Goal: Feedback & Contribution: Leave review/rating

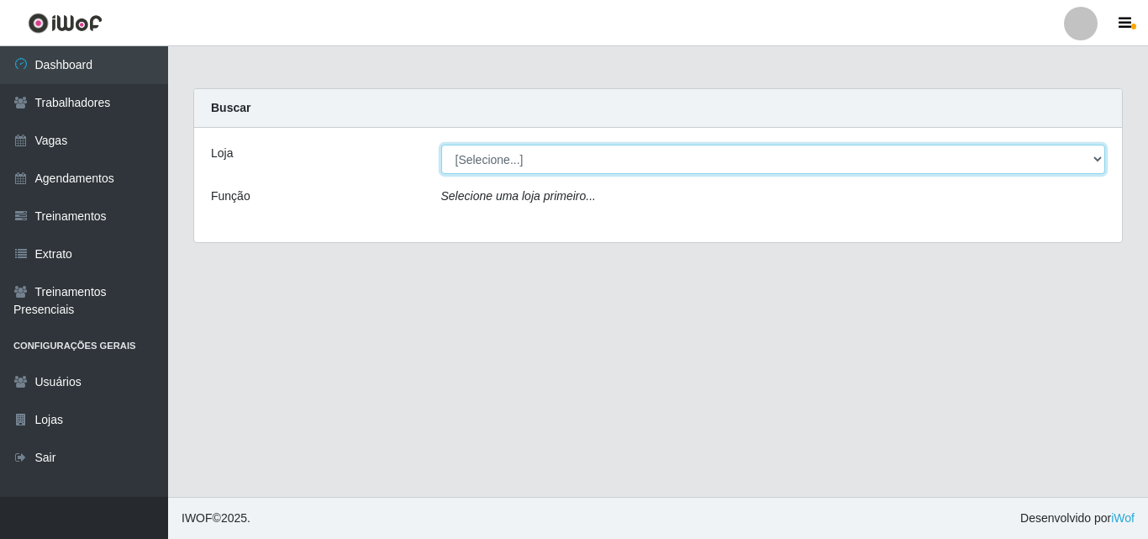
click at [1095, 158] on select "[Selecione...] Sempre Tem - [GEOGRAPHIC_DATA]" at bounding box center [773, 159] width 665 height 29
select select "508"
click at [441, 145] on select "[Selecione...] Sempre Tem - [GEOGRAPHIC_DATA]" at bounding box center [773, 159] width 665 height 29
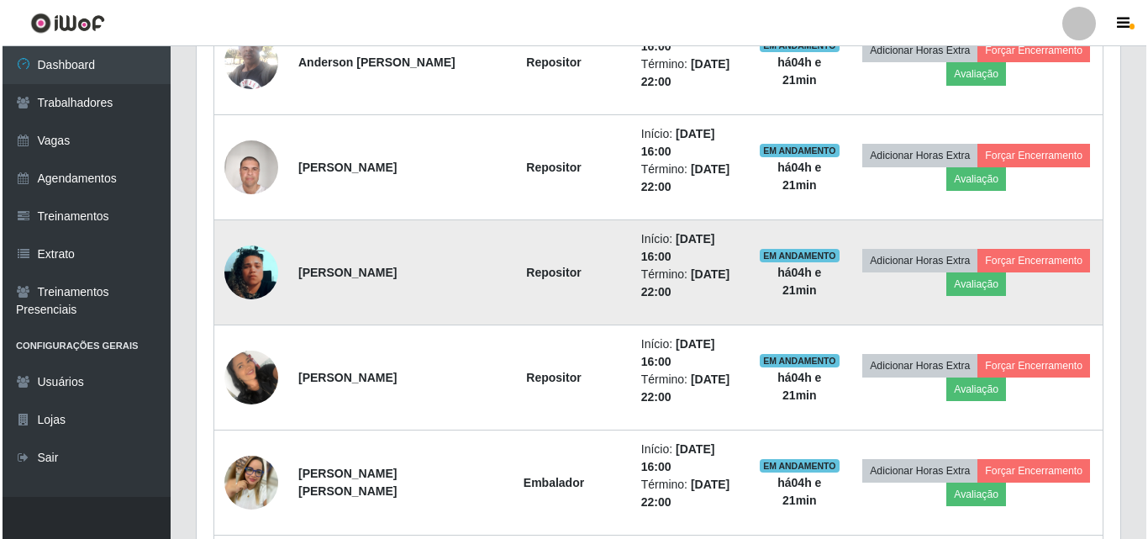
scroll to position [756, 0]
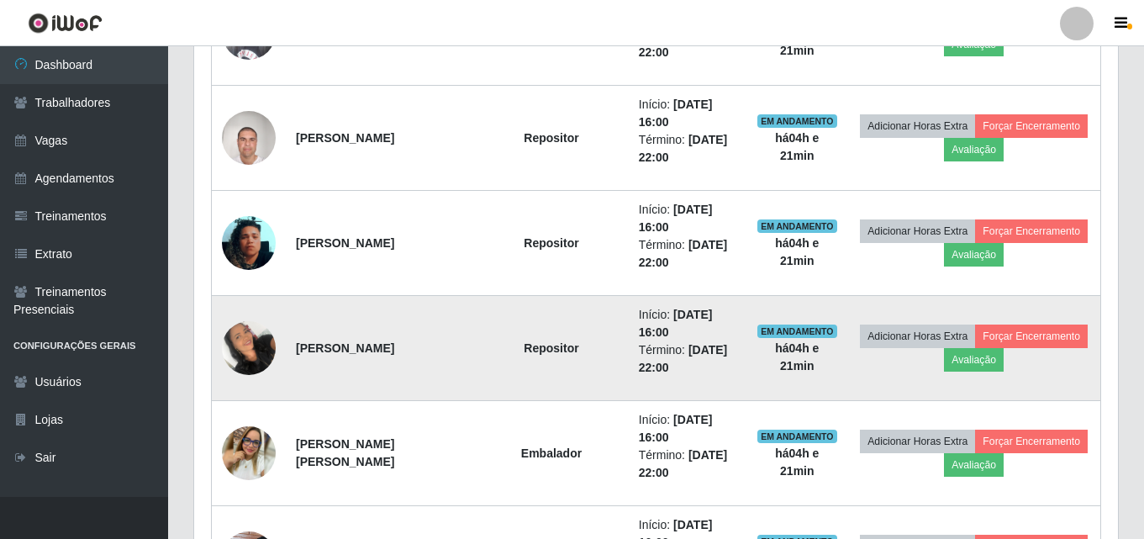
click at [257, 350] on img at bounding box center [249, 347] width 54 height 71
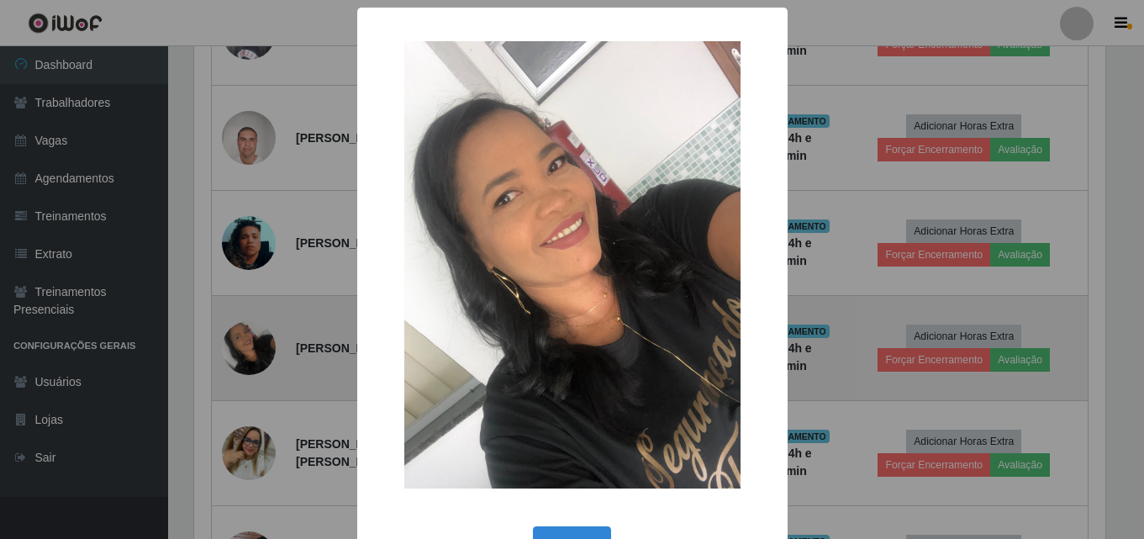
scroll to position [349, 915]
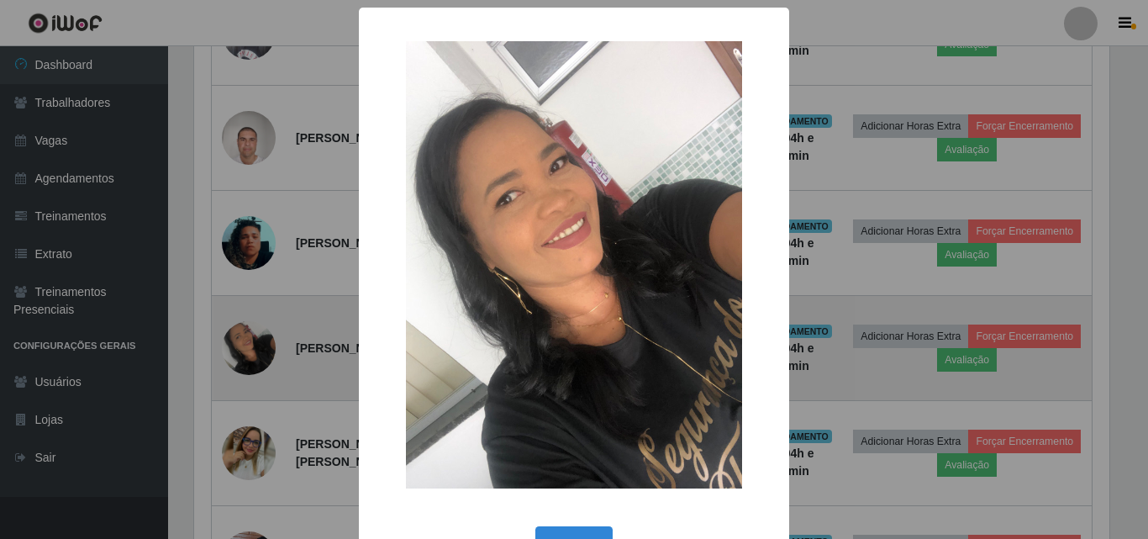
click at [257, 350] on div "× OK Cancel" at bounding box center [574, 269] width 1148 height 539
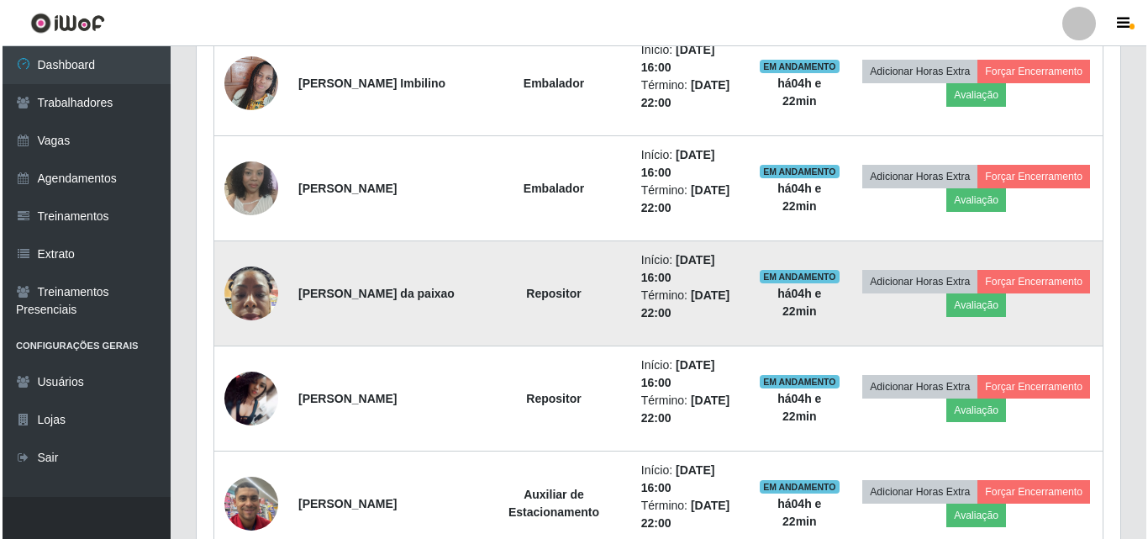
scroll to position [1260, 0]
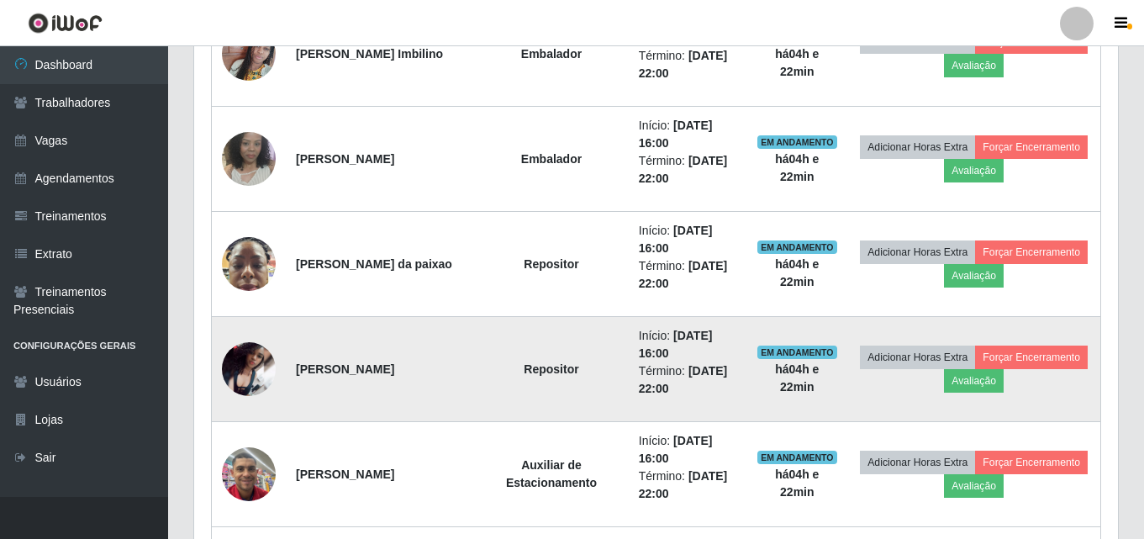
click at [255, 365] on img at bounding box center [249, 369] width 54 height 54
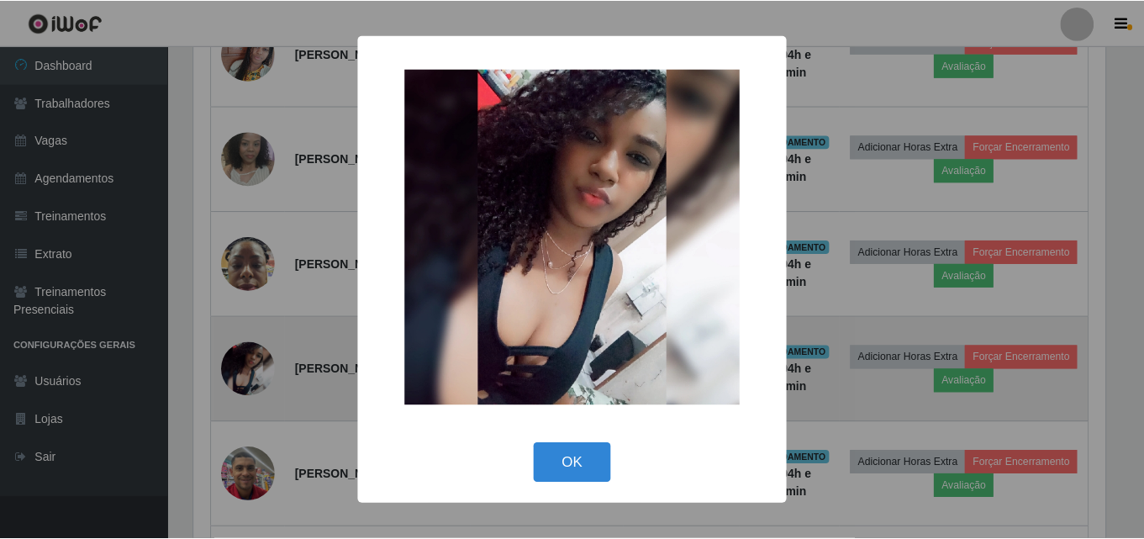
scroll to position [349, 915]
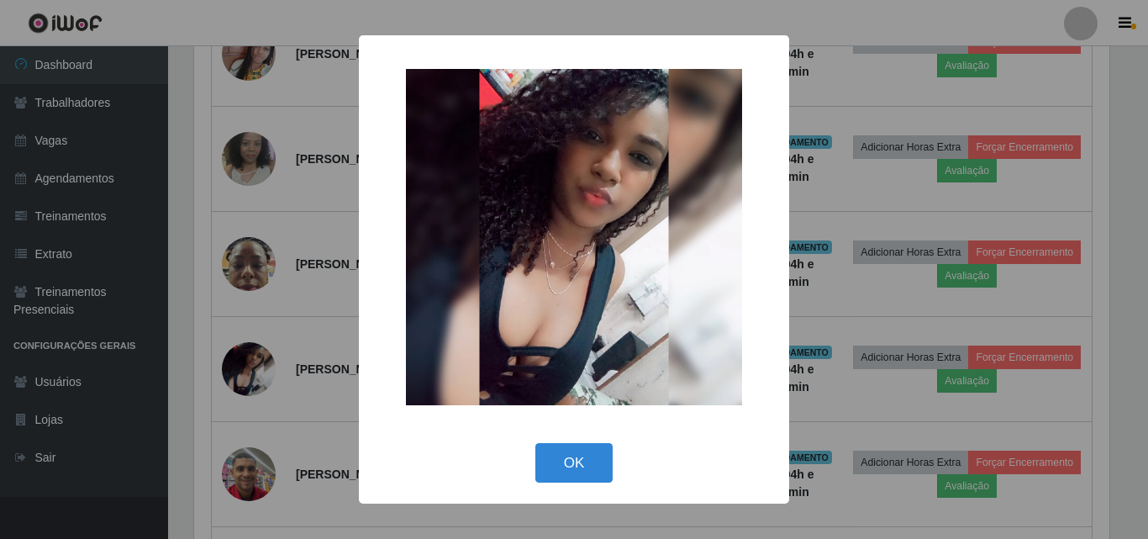
click at [255, 365] on div "× OK Cancel" at bounding box center [574, 269] width 1148 height 539
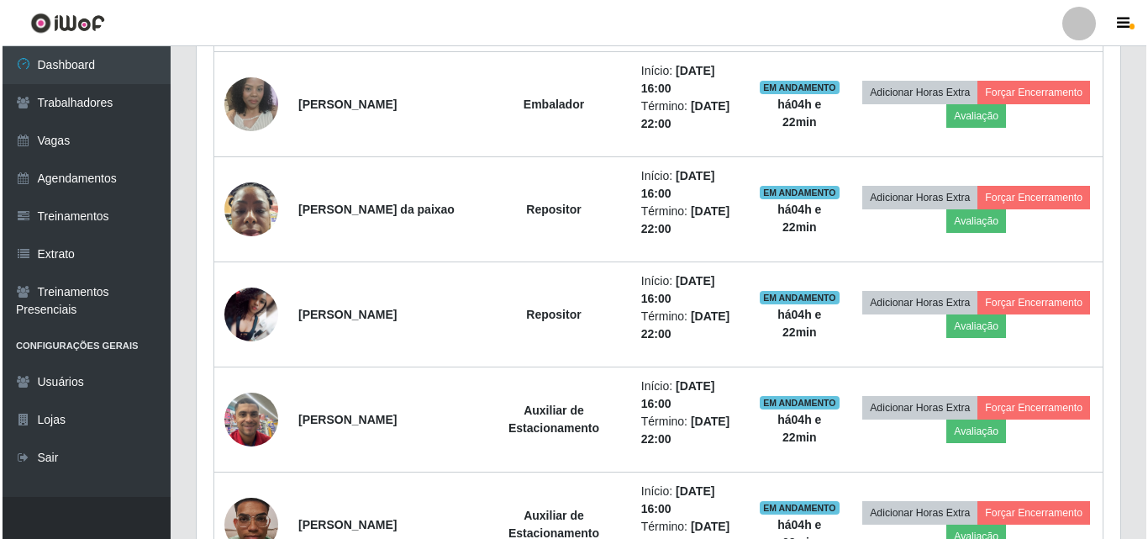
scroll to position [1344, 0]
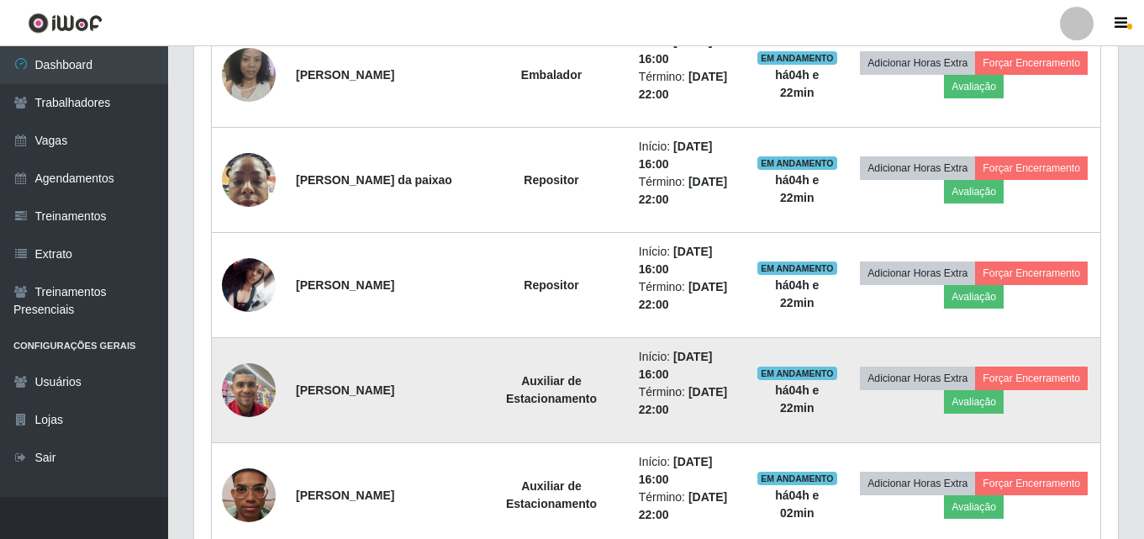
click at [250, 386] on img at bounding box center [249, 389] width 54 height 71
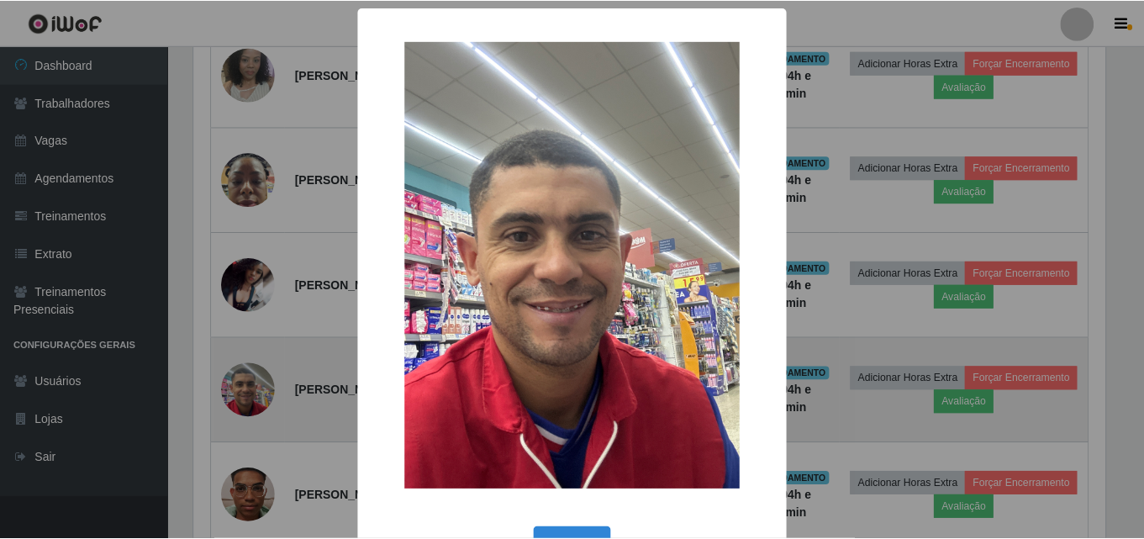
scroll to position [349, 915]
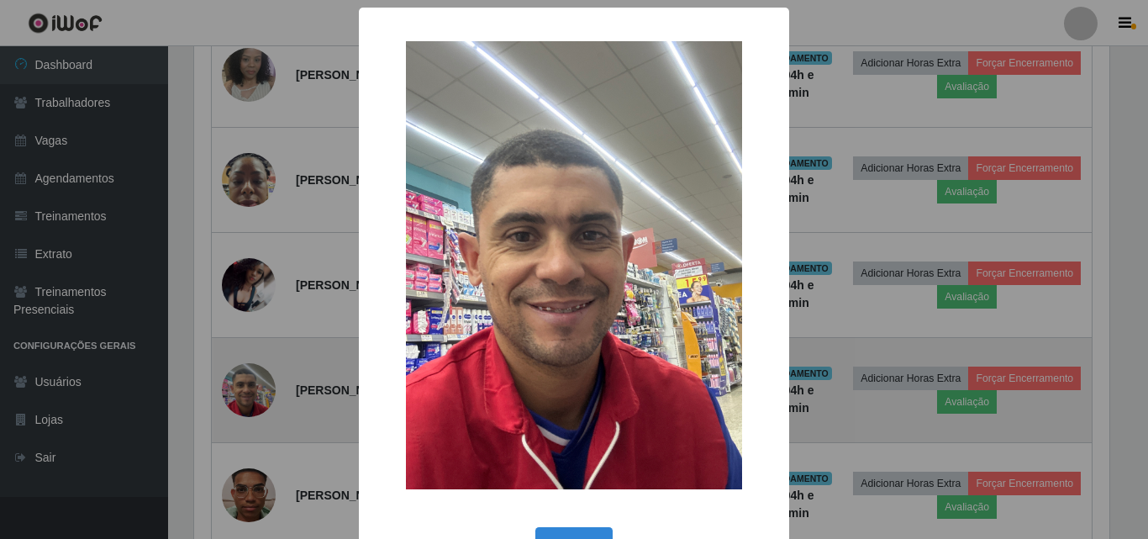
click at [250, 386] on div "× OK Cancel" at bounding box center [574, 269] width 1148 height 539
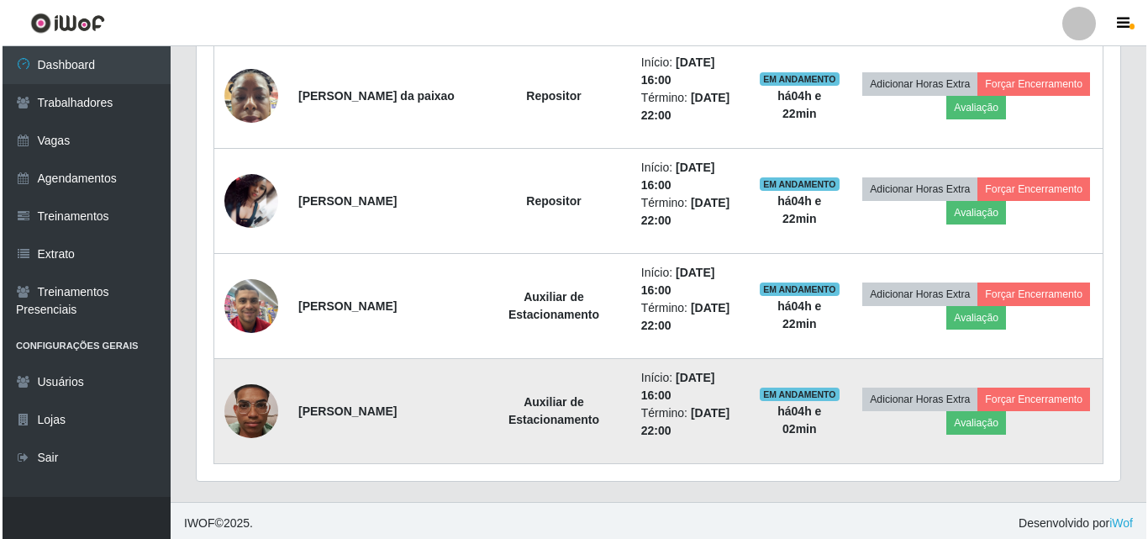
scroll to position [1433, 0]
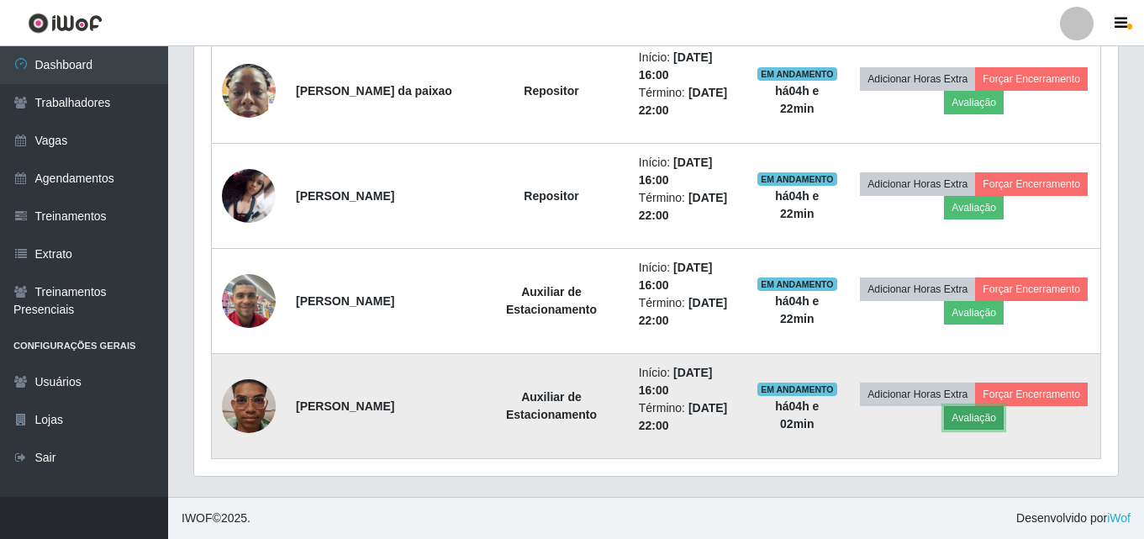
click at [977, 416] on button "Avaliação" at bounding box center [974, 418] width 60 height 24
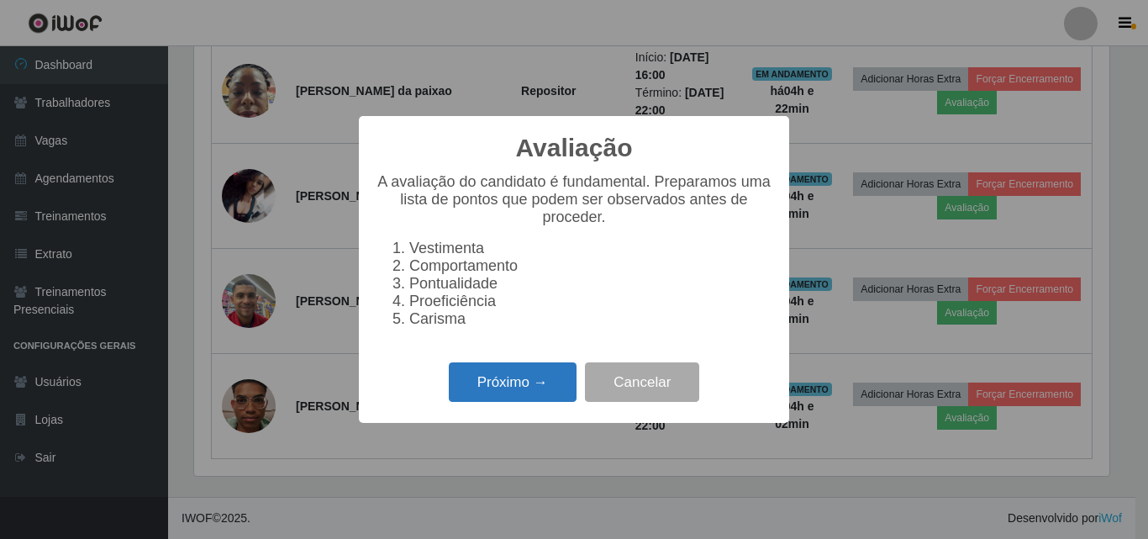
click at [518, 390] on button "Próximo →" at bounding box center [513, 381] width 128 height 39
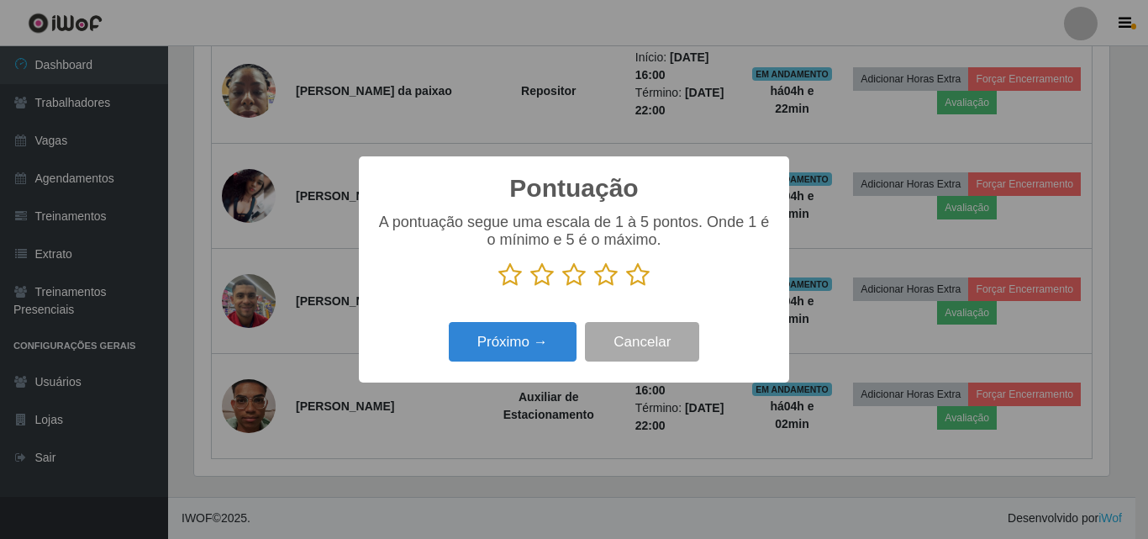
scroll to position [839848, 839281]
click at [607, 276] on icon at bounding box center [606, 274] width 24 height 25
click at [594, 287] on input "radio" at bounding box center [594, 287] width 0 height 0
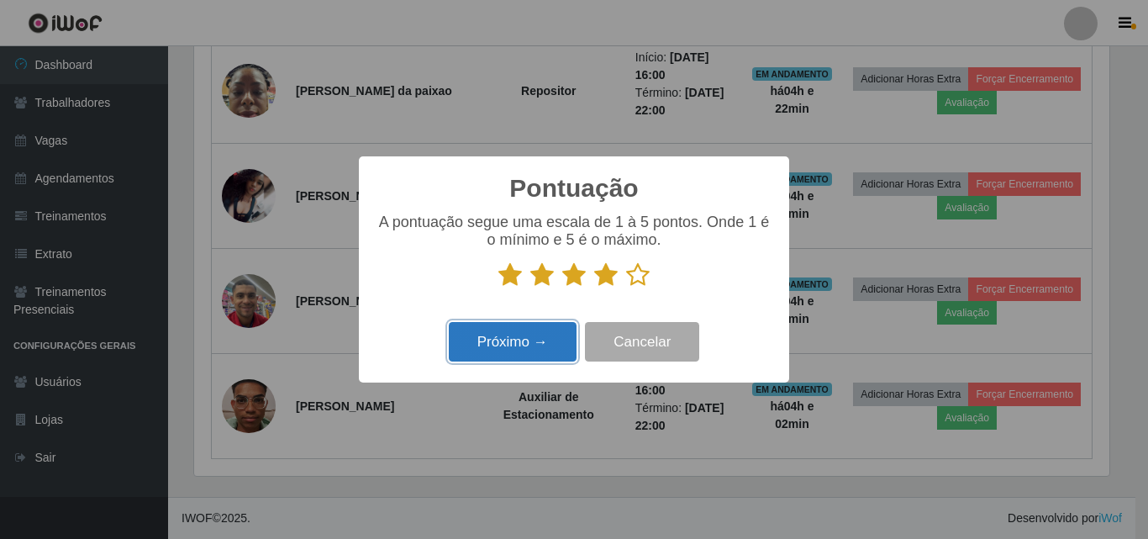
click at [544, 344] on button "Próximo →" at bounding box center [513, 341] width 128 height 39
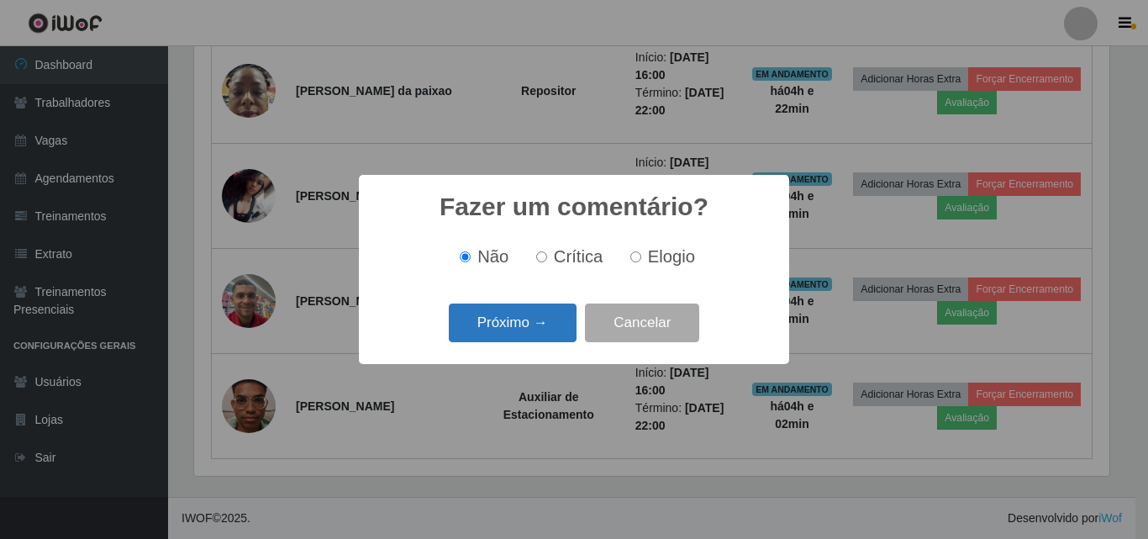
click at [541, 323] on button "Próximo →" at bounding box center [513, 322] width 128 height 39
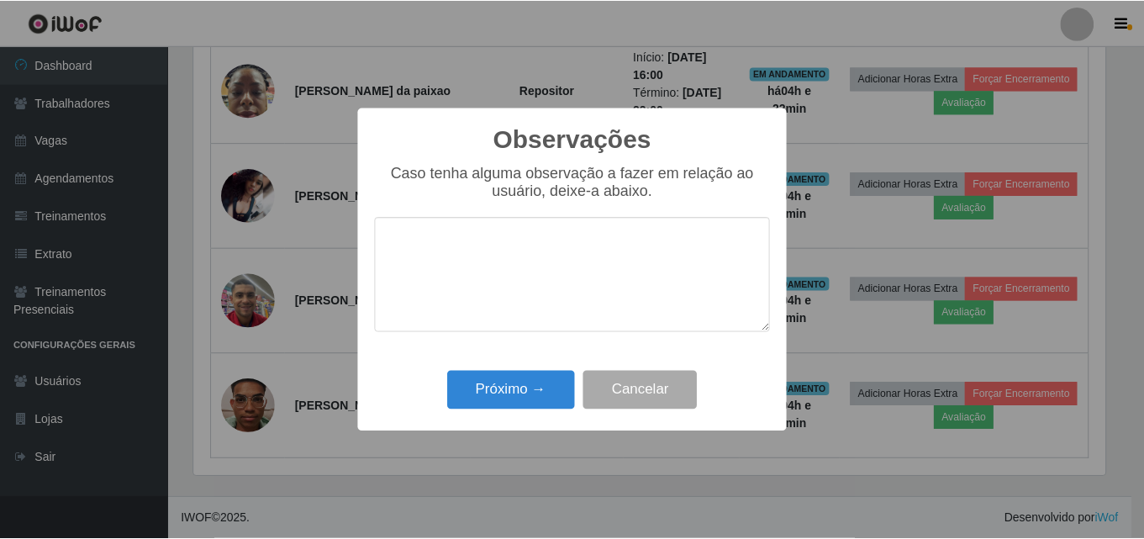
scroll to position [0, 0]
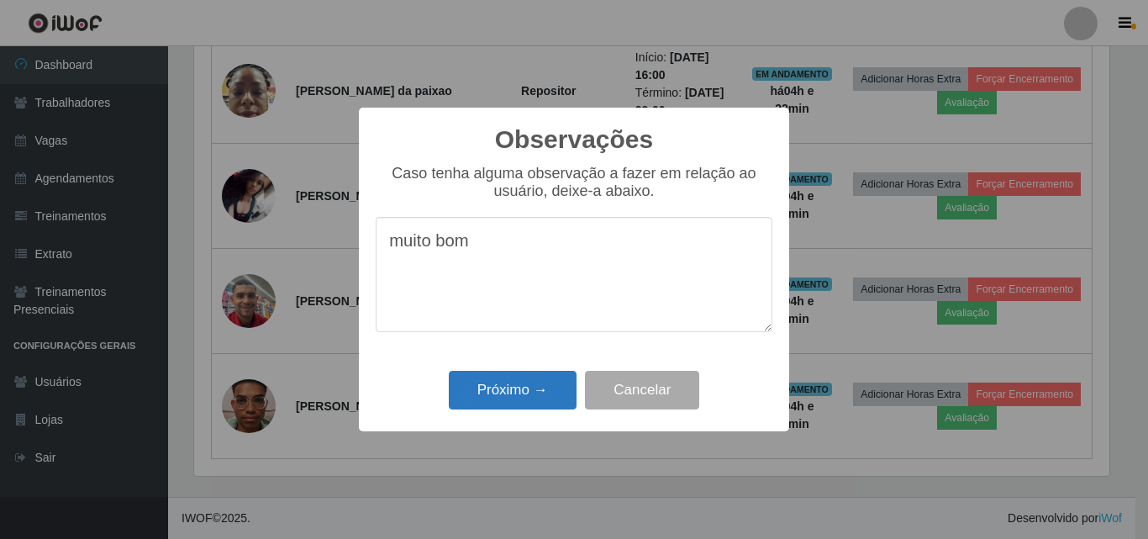
type textarea "muito bom"
click at [512, 392] on button "Próximo →" at bounding box center [513, 390] width 128 height 39
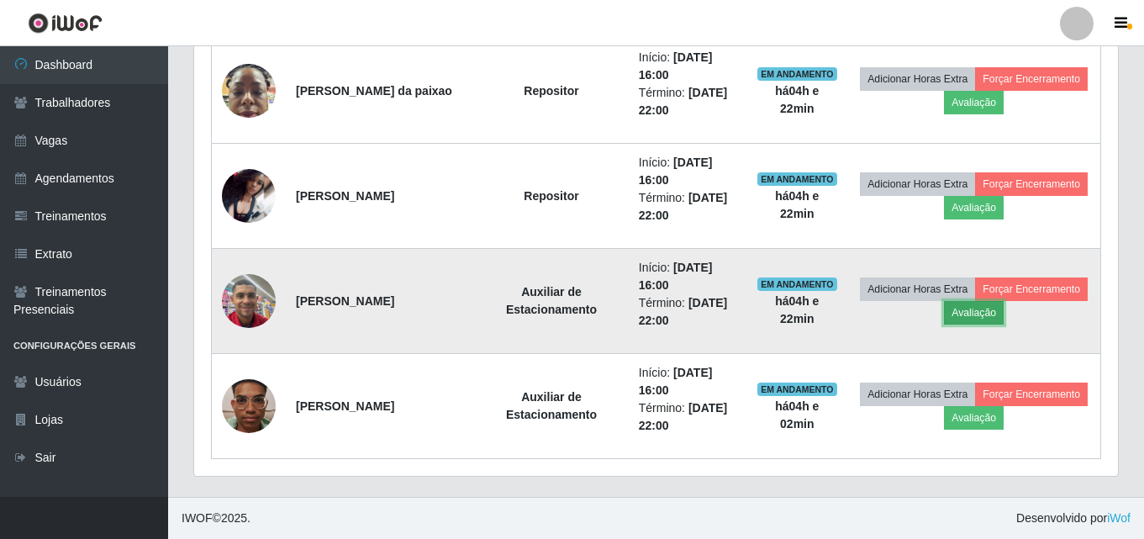
click at [975, 314] on button "Avaliação" at bounding box center [974, 313] width 60 height 24
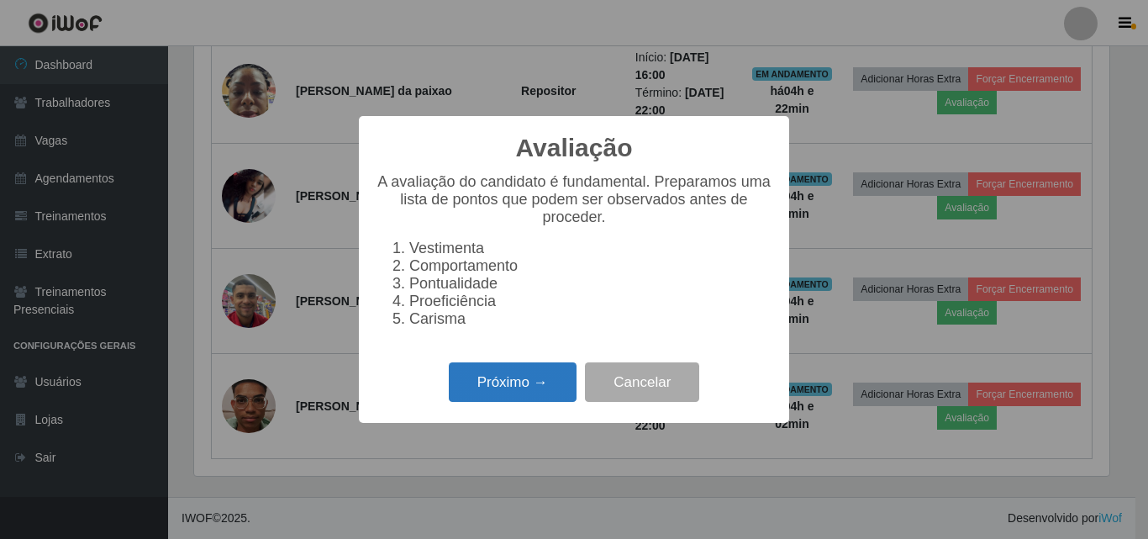
click at [512, 392] on button "Próximo →" at bounding box center [513, 381] width 128 height 39
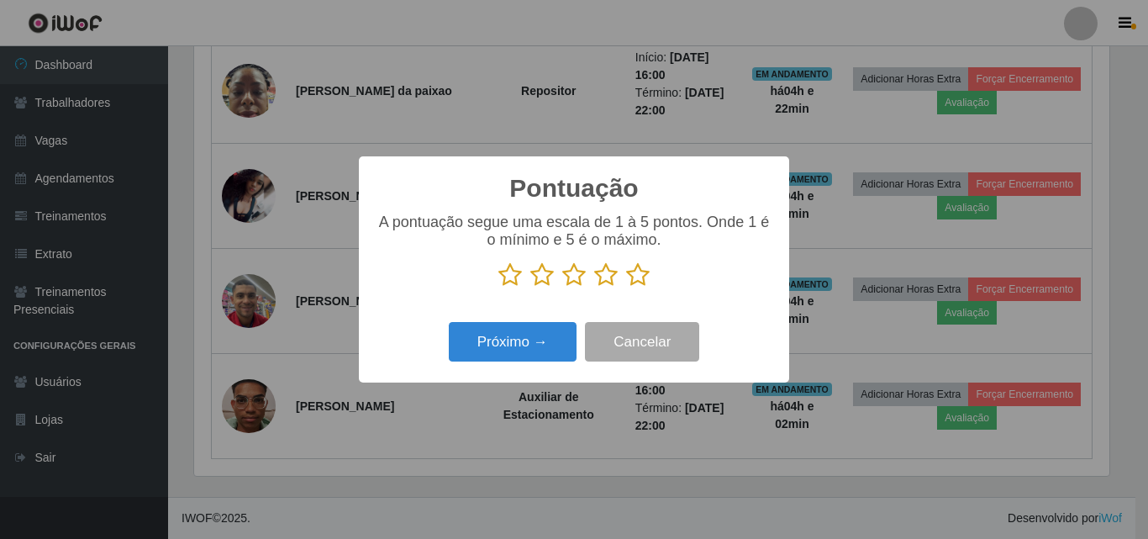
click at [613, 280] on icon at bounding box center [606, 274] width 24 height 25
click at [594, 287] on input "radio" at bounding box center [594, 287] width 0 height 0
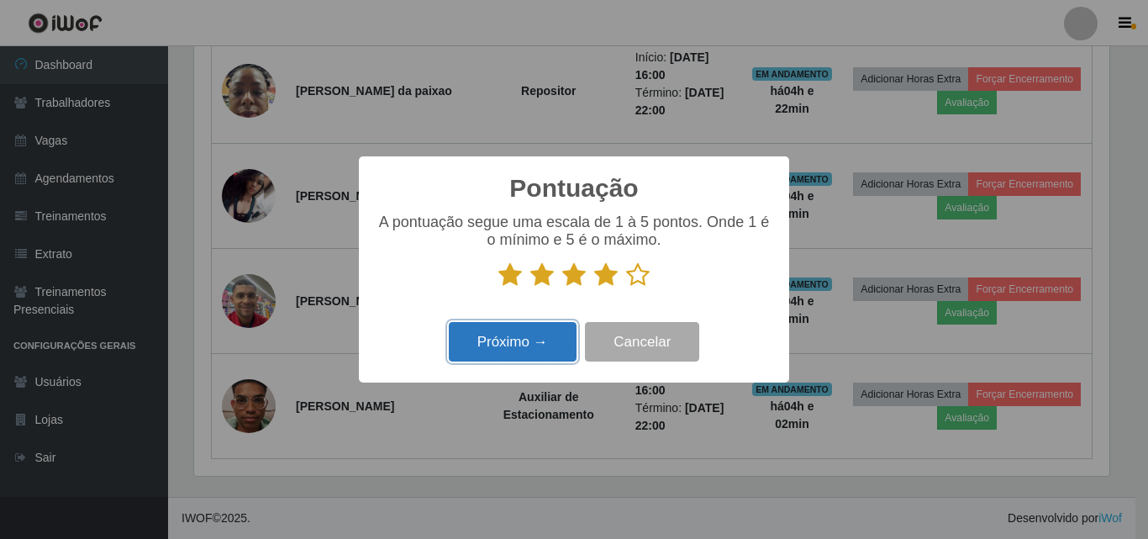
click at [527, 345] on button "Próximo →" at bounding box center [513, 341] width 128 height 39
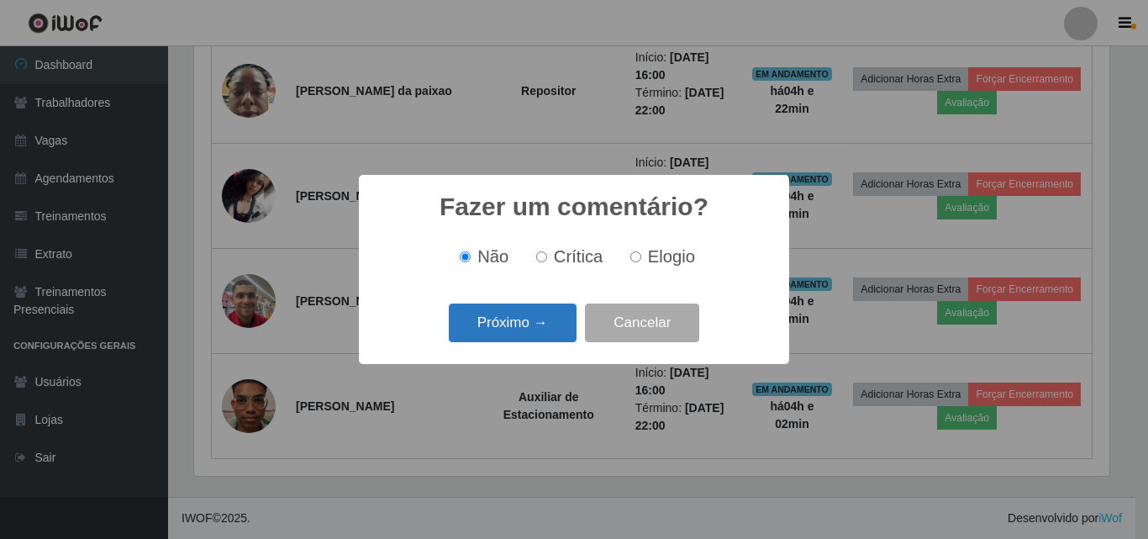
click at [525, 320] on button "Próximo →" at bounding box center [513, 322] width 128 height 39
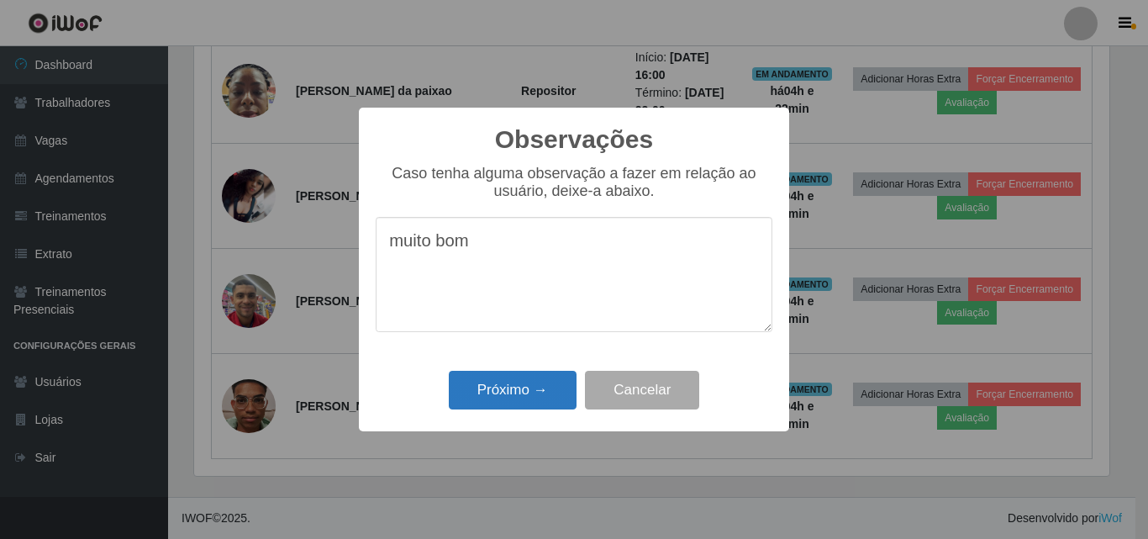
type textarea "muito bom"
click at [506, 395] on button "Próximo →" at bounding box center [513, 390] width 128 height 39
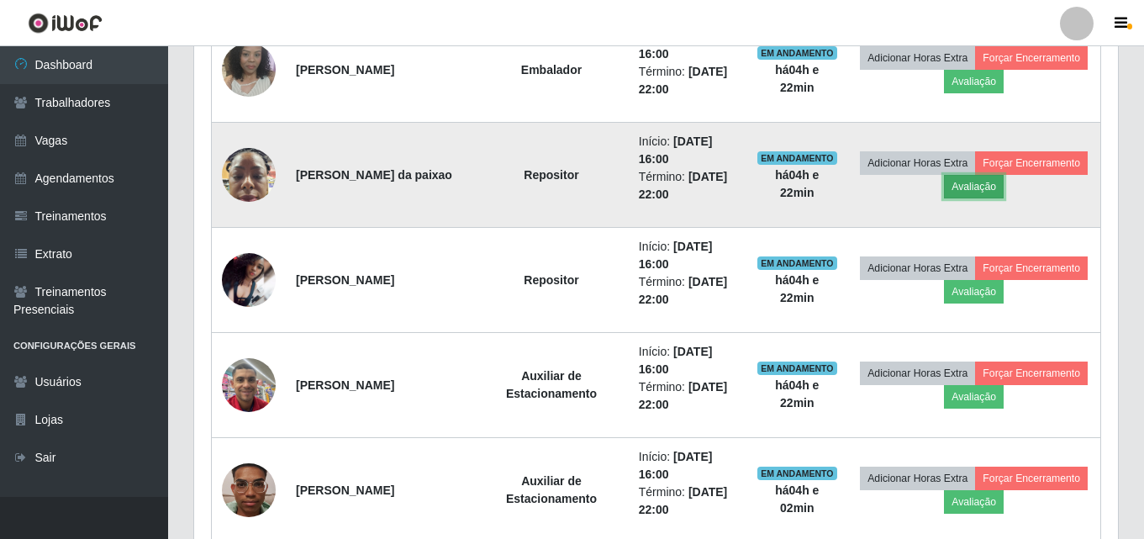
click at [984, 187] on button "Avaliação" at bounding box center [974, 187] width 60 height 24
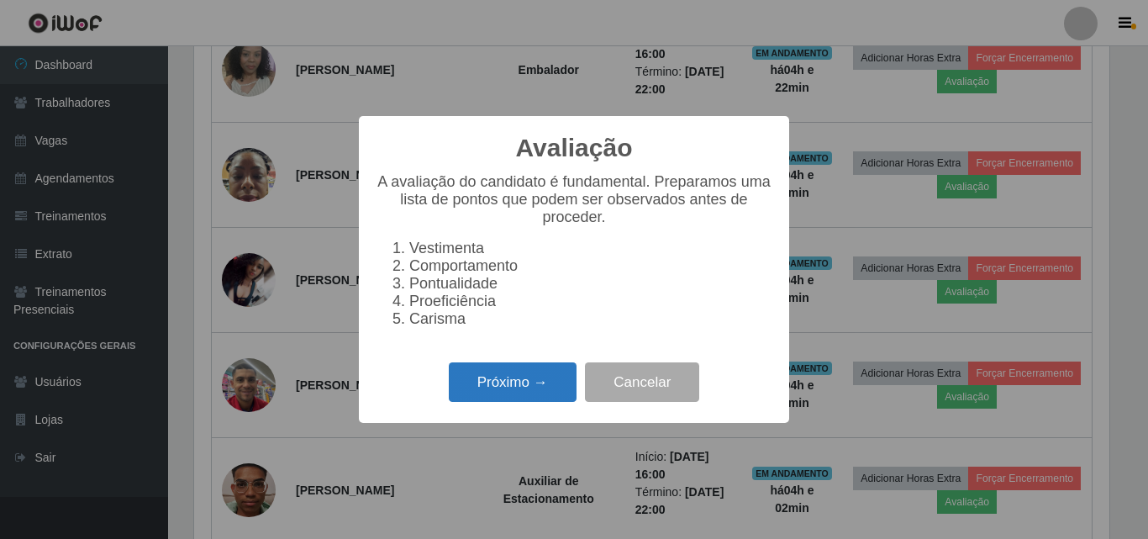
click at [499, 393] on button "Próximo →" at bounding box center [513, 381] width 128 height 39
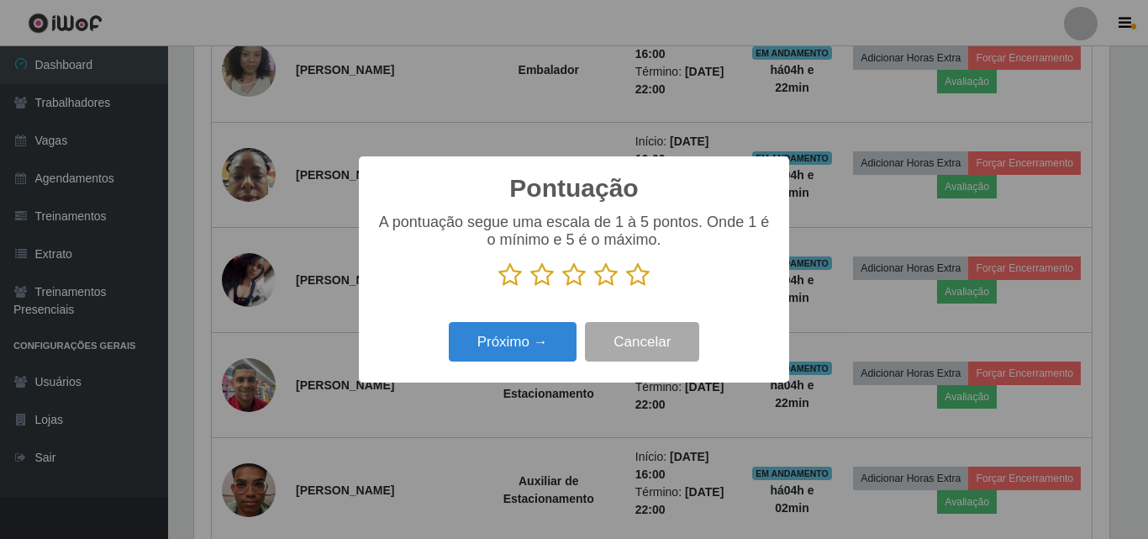
click at [600, 274] on icon at bounding box center [606, 274] width 24 height 25
click at [594, 287] on input "radio" at bounding box center [594, 287] width 0 height 0
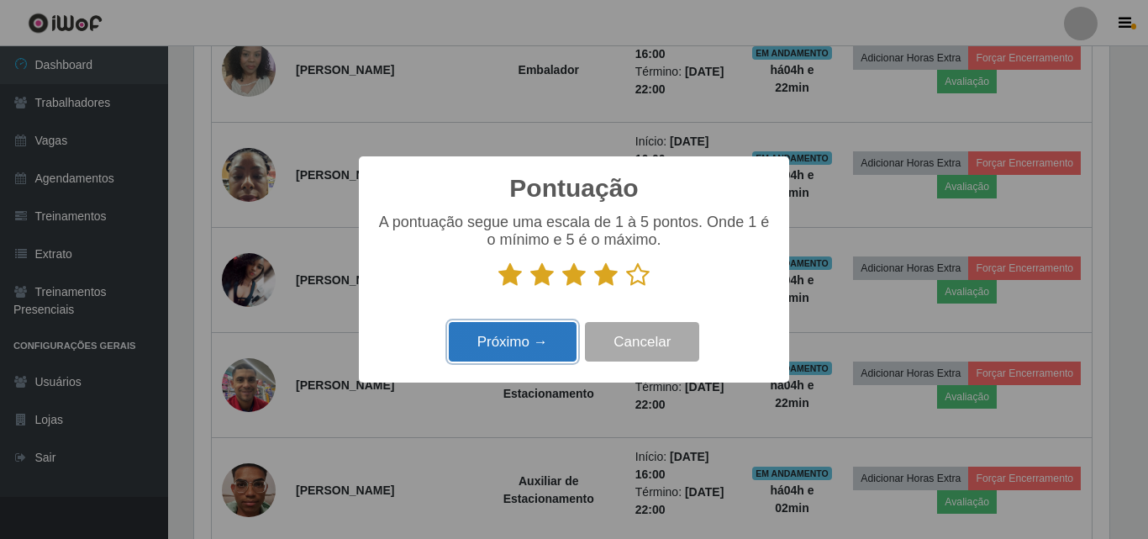
click at [535, 342] on button "Próximo →" at bounding box center [513, 341] width 128 height 39
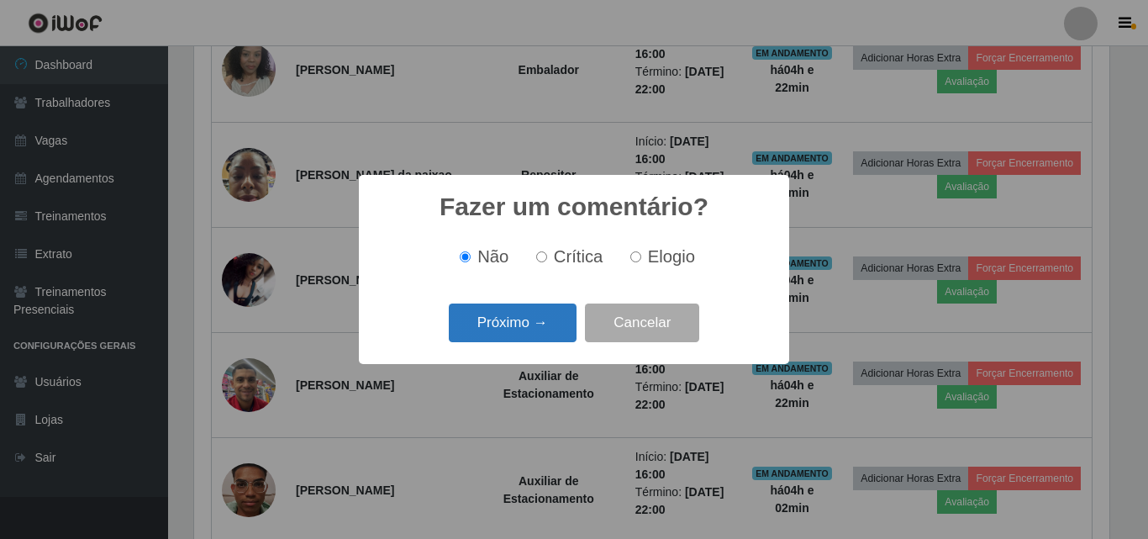
click at [503, 318] on button "Próximo →" at bounding box center [513, 322] width 128 height 39
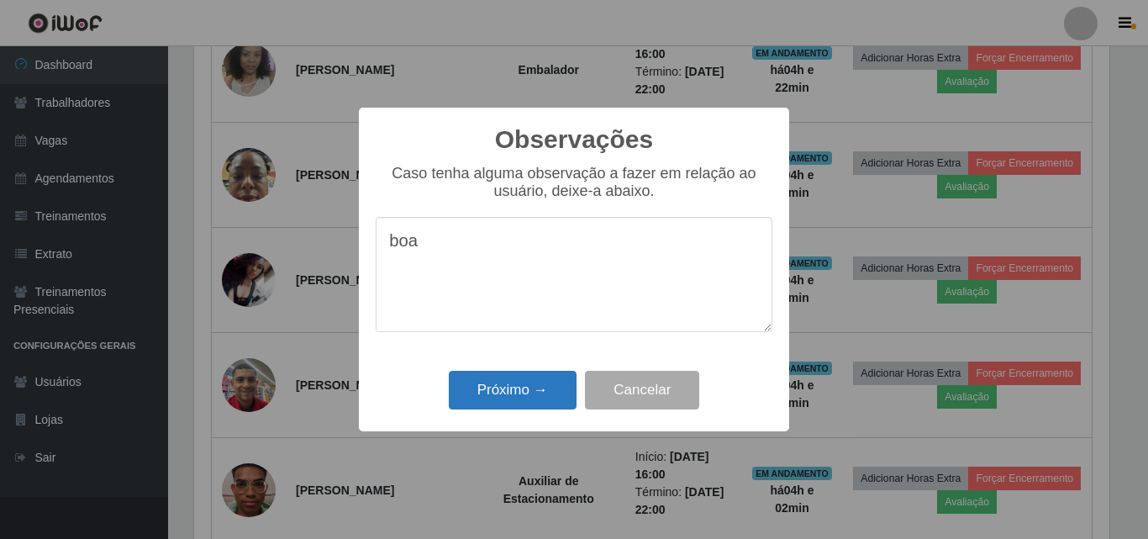
type textarea "boa"
click at [505, 382] on button "Próximo →" at bounding box center [513, 390] width 128 height 39
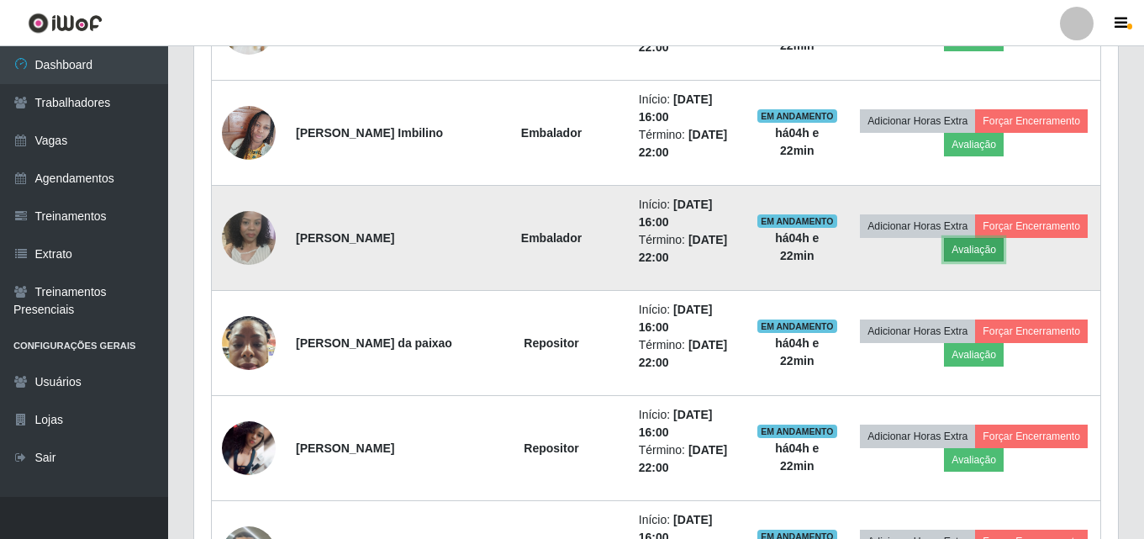
click at [968, 255] on button "Avaliação" at bounding box center [974, 250] width 60 height 24
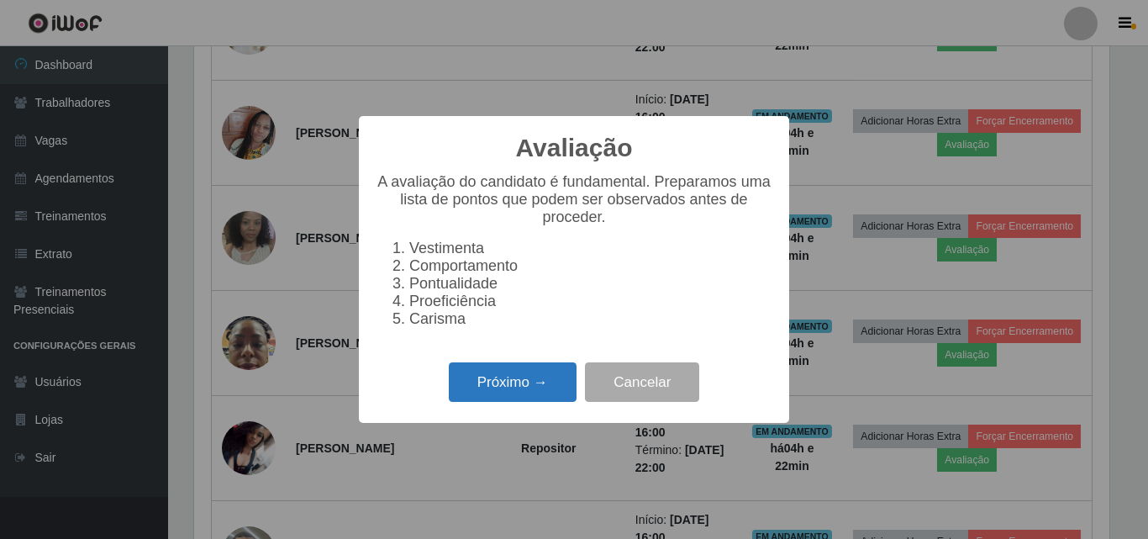
click at [532, 394] on button "Próximo →" at bounding box center [513, 381] width 128 height 39
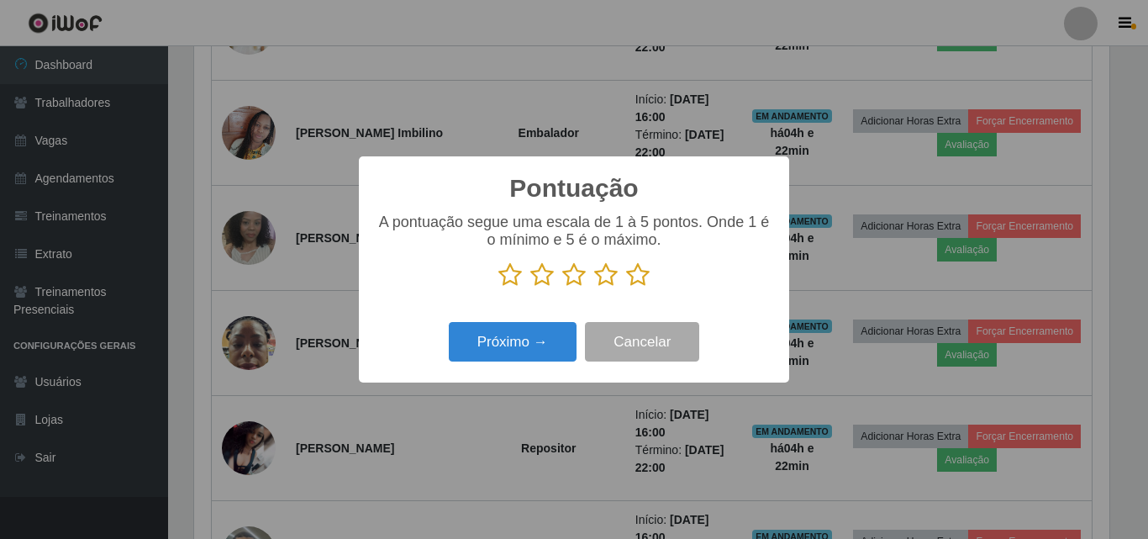
click at [639, 276] on icon at bounding box center [638, 274] width 24 height 25
click at [626, 287] on input "radio" at bounding box center [626, 287] width 0 height 0
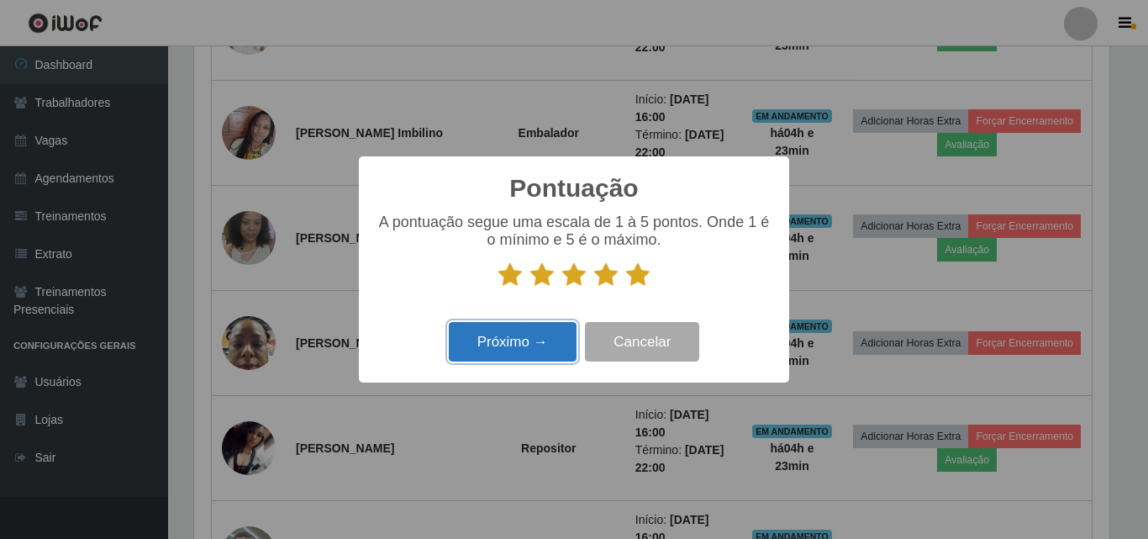
click at [526, 341] on button "Próximo →" at bounding box center [513, 341] width 128 height 39
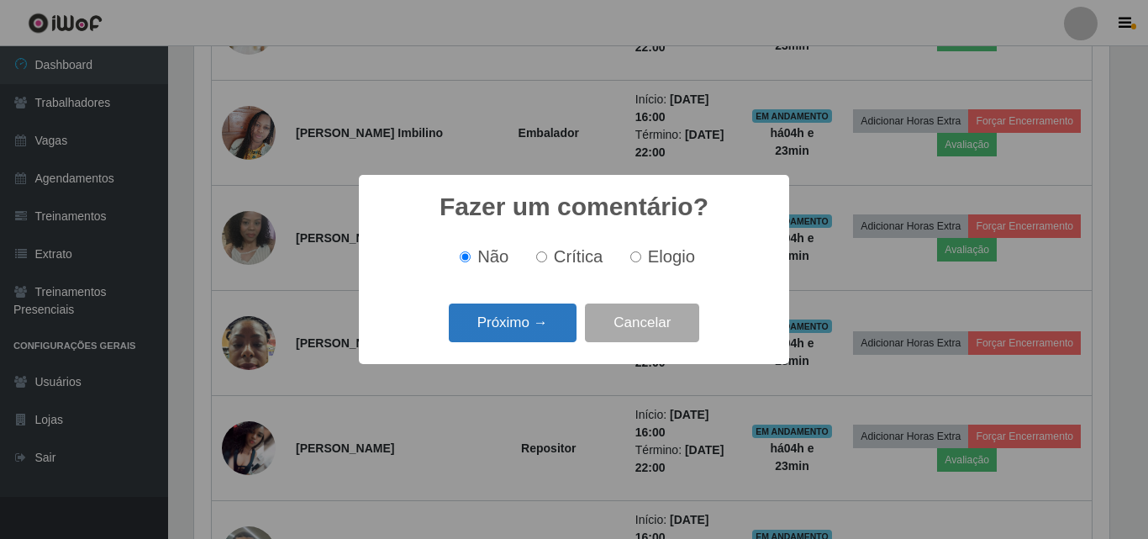
click at [530, 326] on button "Próximo →" at bounding box center [513, 322] width 128 height 39
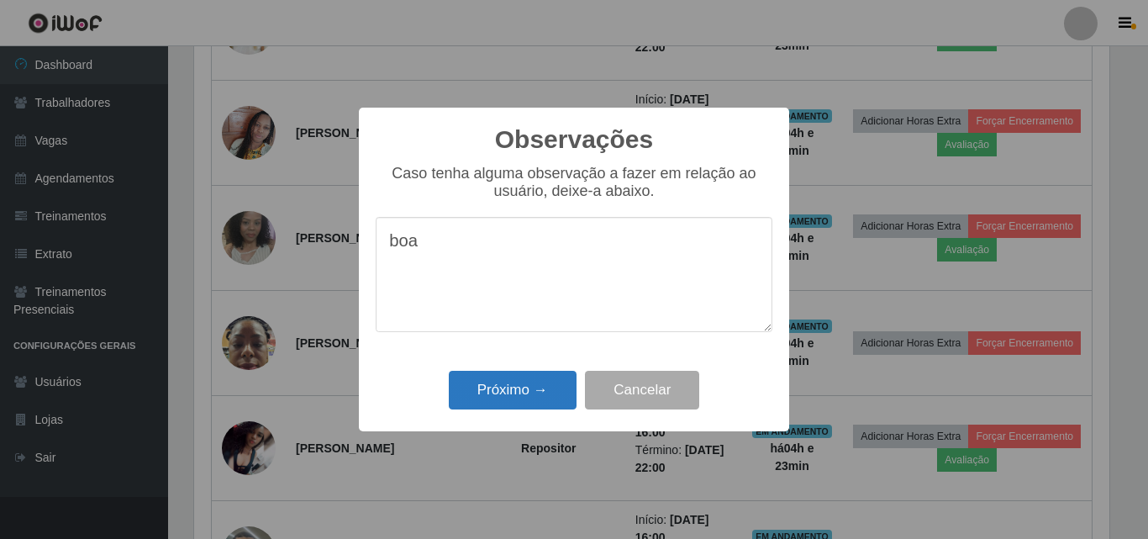
type textarea "boa"
click at [529, 391] on button "Próximo →" at bounding box center [513, 390] width 128 height 39
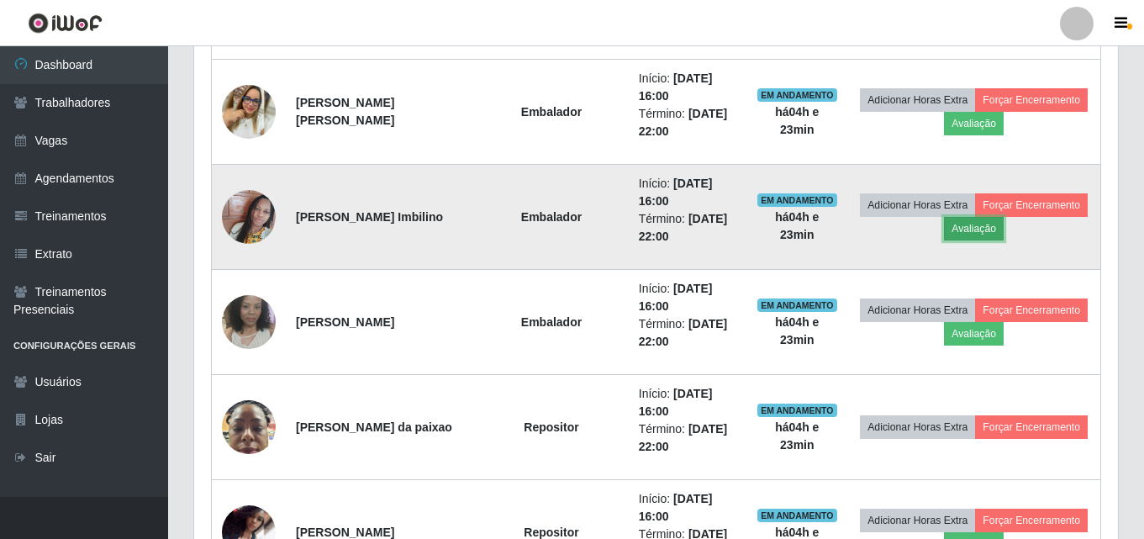
click at [990, 234] on button "Avaliação" at bounding box center [974, 229] width 60 height 24
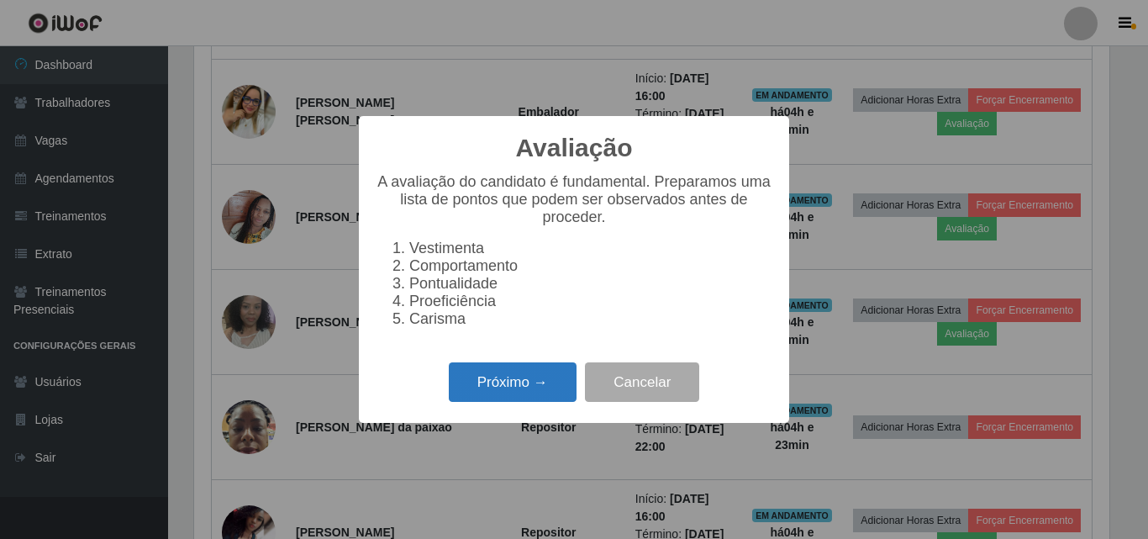
click at [539, 395] on button "Próximo →" at bounding box center [513, 381] width 128 height 39
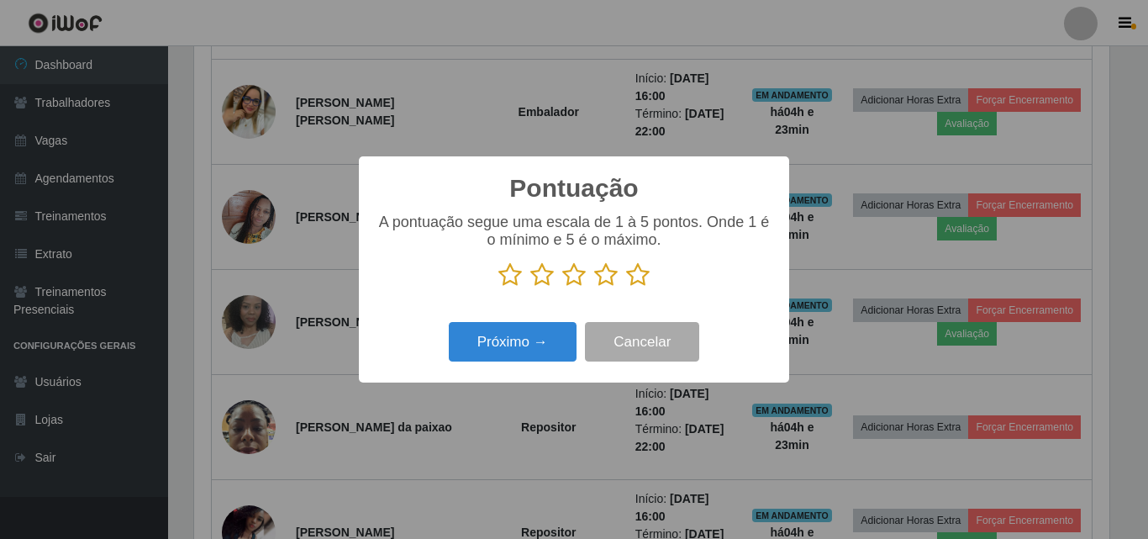
click at [609, 275] on icon at bounding box center [606, 274] width 24 height 25
click at [594, 287] on input "radio" at bounding box center [594, 287] width 0 height 0
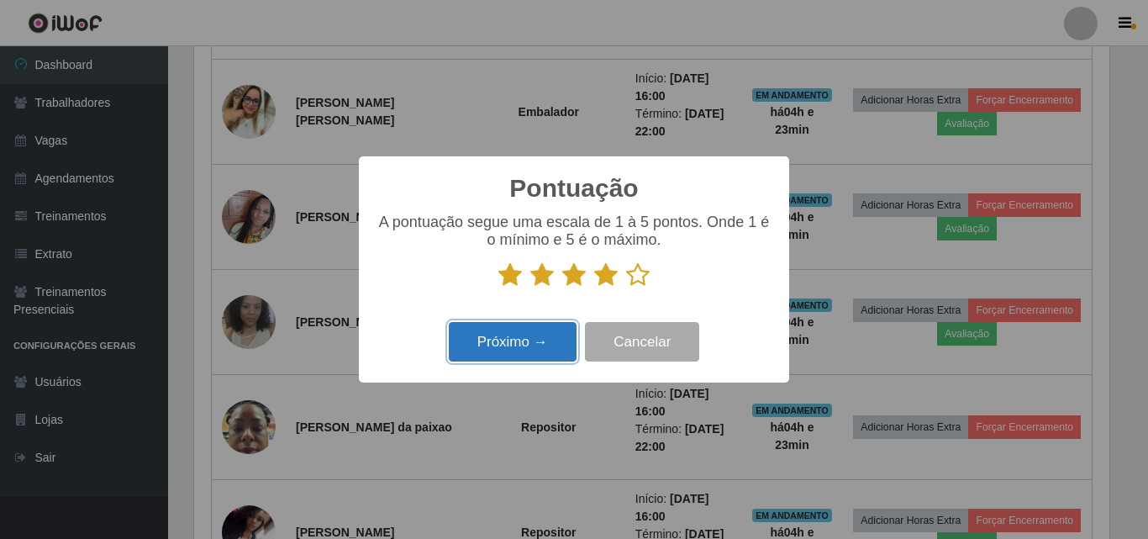
click at [517, 341] on button "Próximo →" at bounding box center [513, 341] width 128 height 39
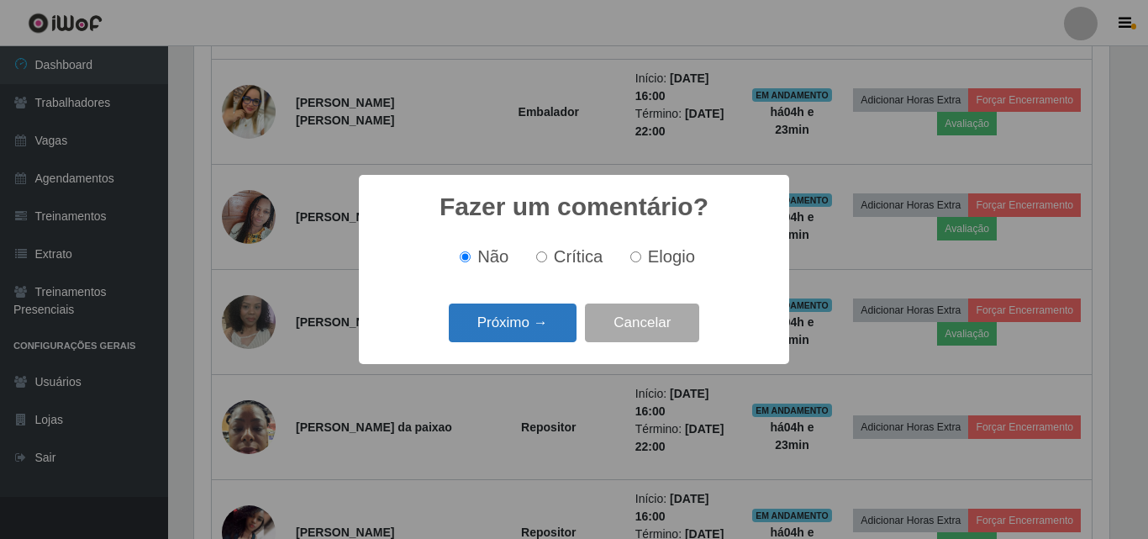
click at [518, 325] on button "Próximo →" at bounding box center [513, 322] width 128 height 39
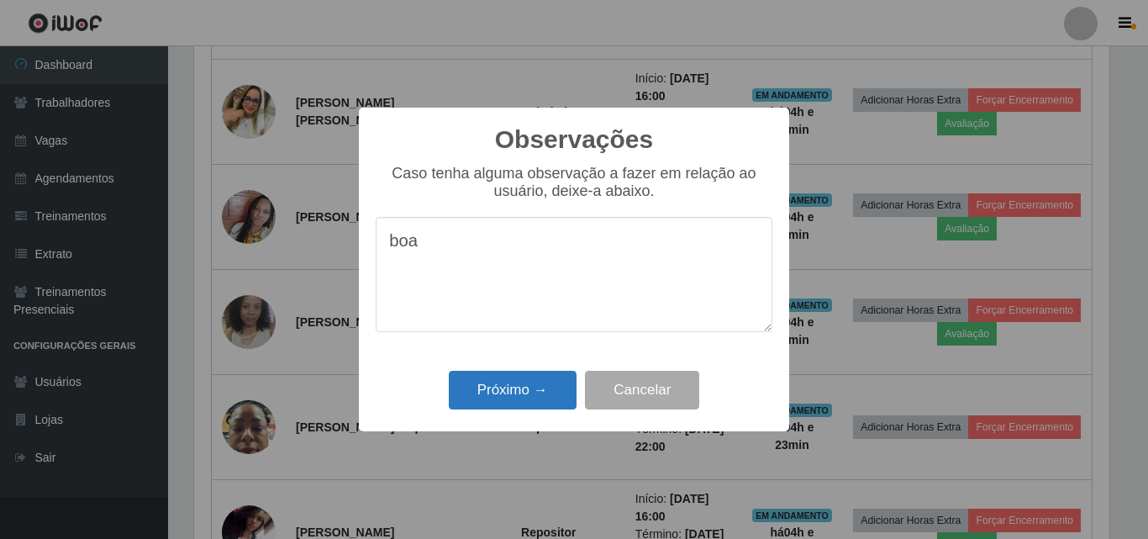
type textarea "boa"
click at [521, 399] on button "Próximo →" at bounding box center [513, 390] width 128 height 39
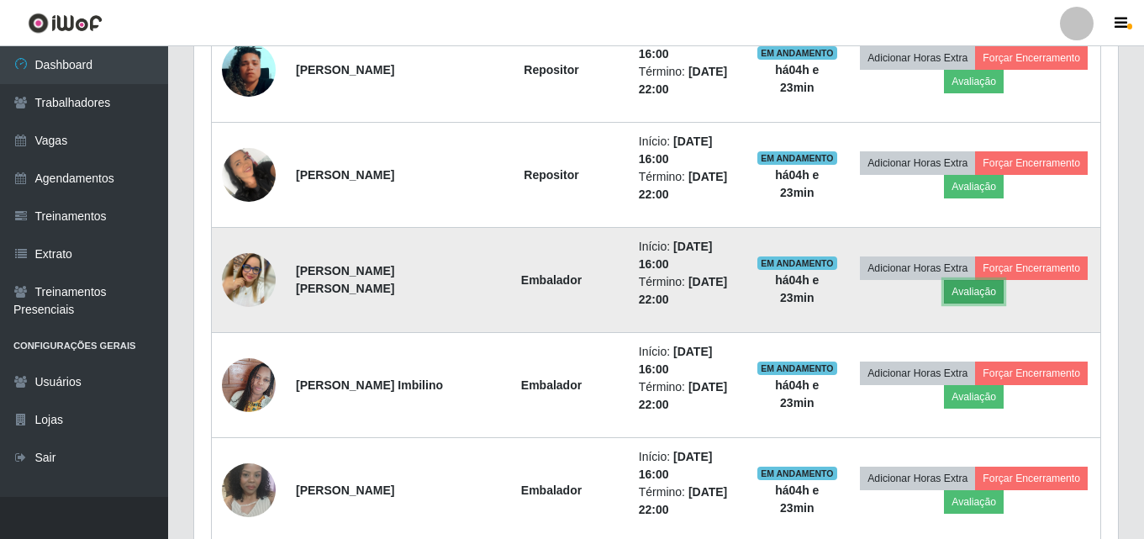
click at [972, 292] on button "Avaliação" at bounding box center [974, 292] width 60 height 24
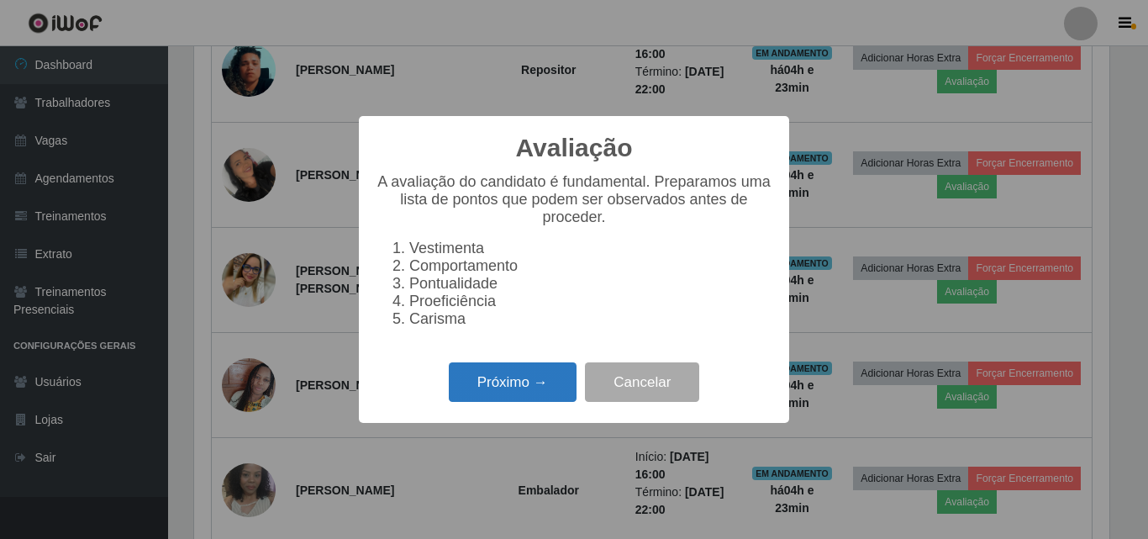
click at [513, 388] on button "Próximo →" at bounding box center [513, 381] width 128 height 39
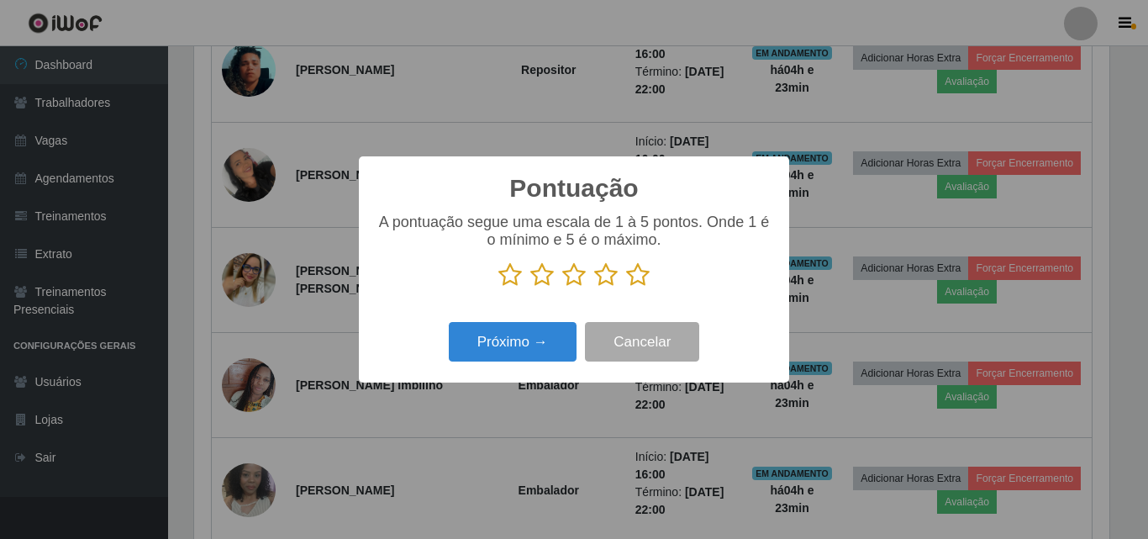
click at [639, 277] on icon at bounding box center [638, 274] width 24 height 25
click at [626, 287] on input "radio" at bounding box center [626, 287] width 0 height 0
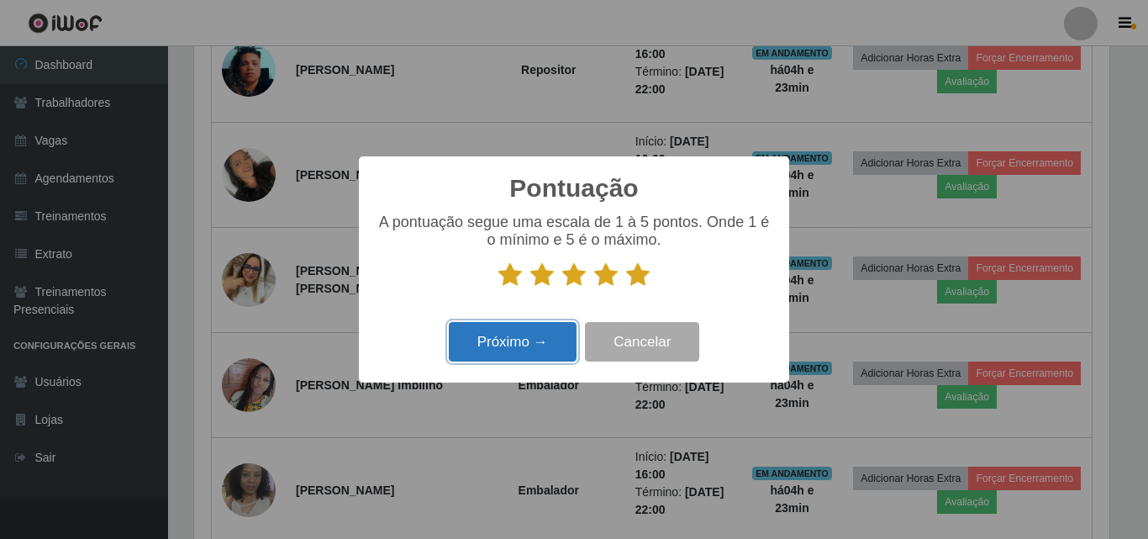
click at [503, 343] on button "Próximo →" at bounding box center [513, 341] width 128 height 39
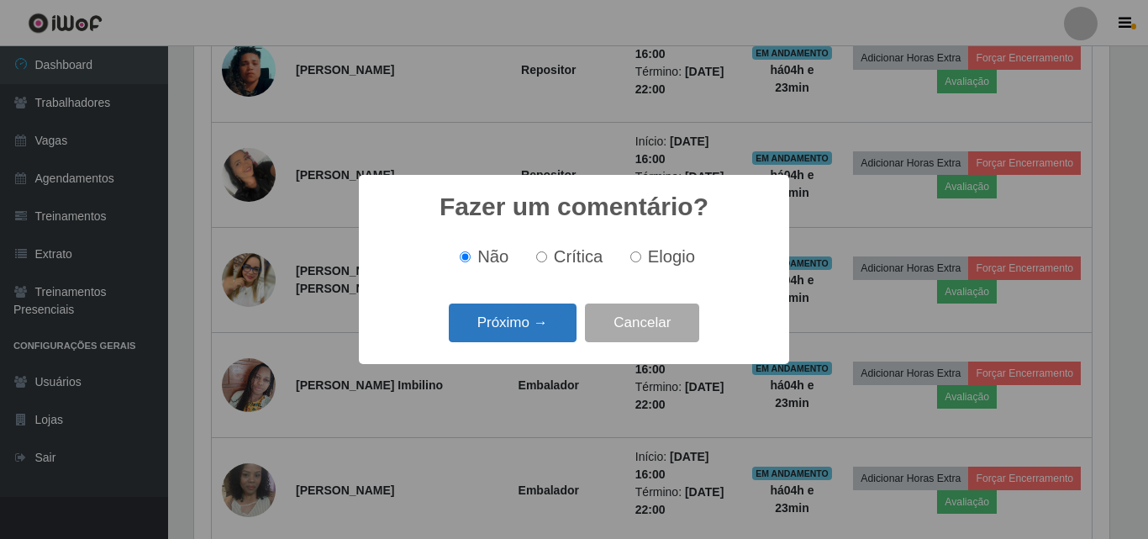
click at [482, 328] on button "Próximo →" at bounding box center [513, 322] width 128 height 39
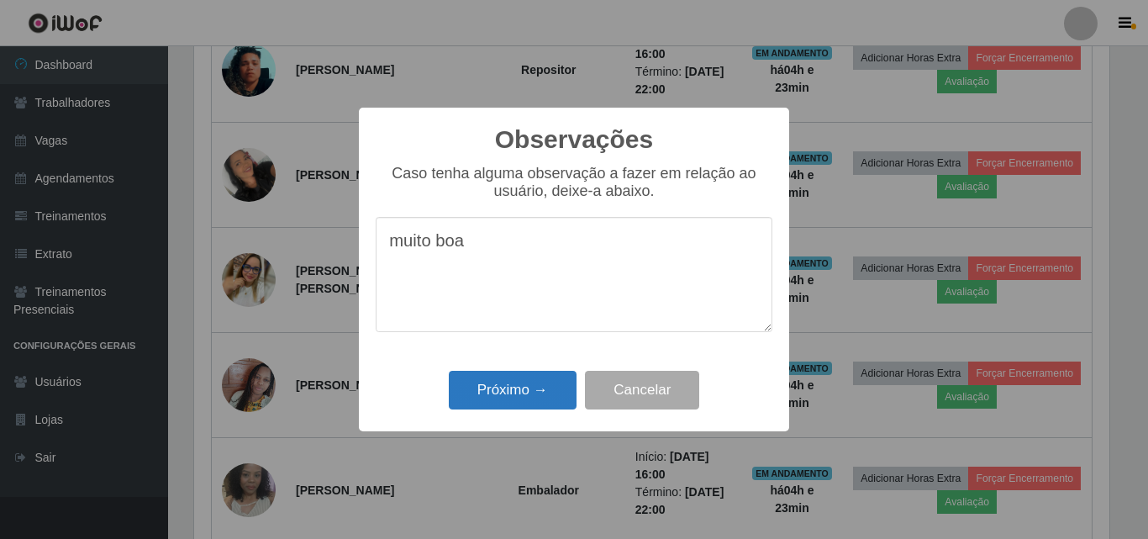
type textarea "muito boa"
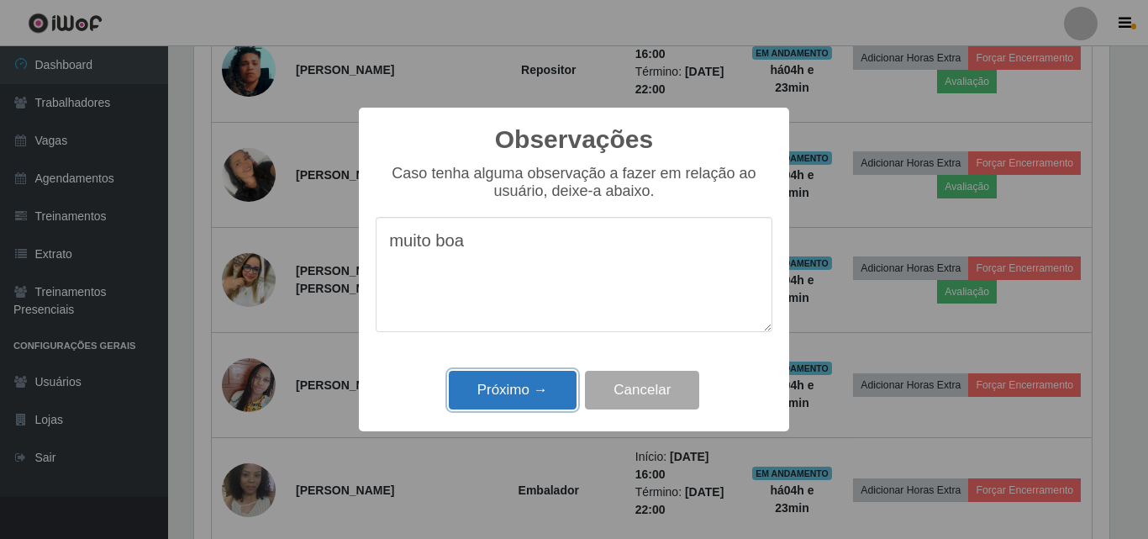
click at [513, 387] on button "Próximo →" at bounding box center [513, 390] width 128 height 39
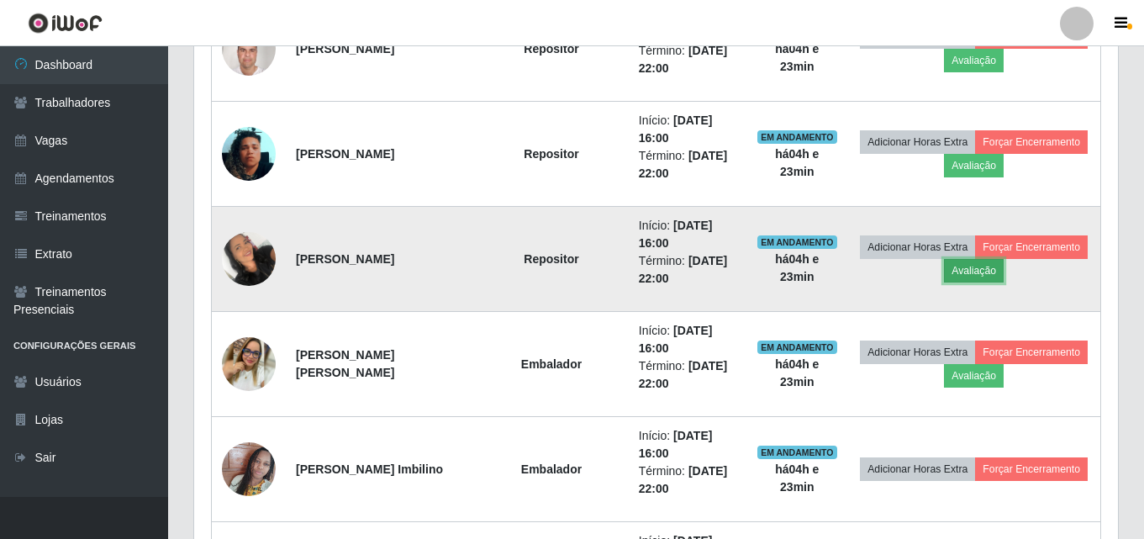
click at [969, 273] on button "Avaliação" at bounding box center [974, 271] width 60 height 24
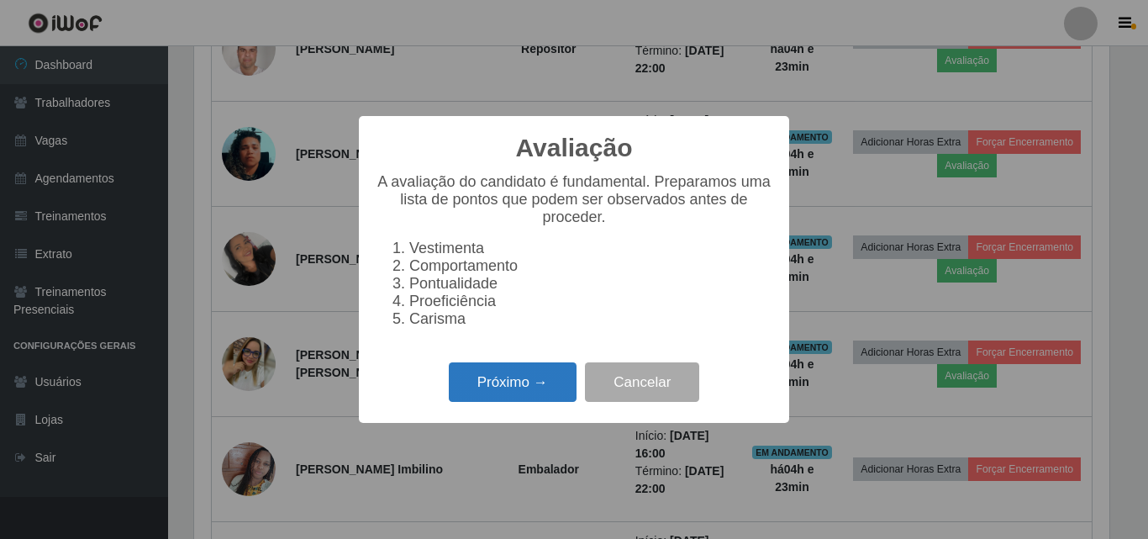
click at [513, 385] on button "Próximo →" at bounding box center [513, 381] width 128 height 39
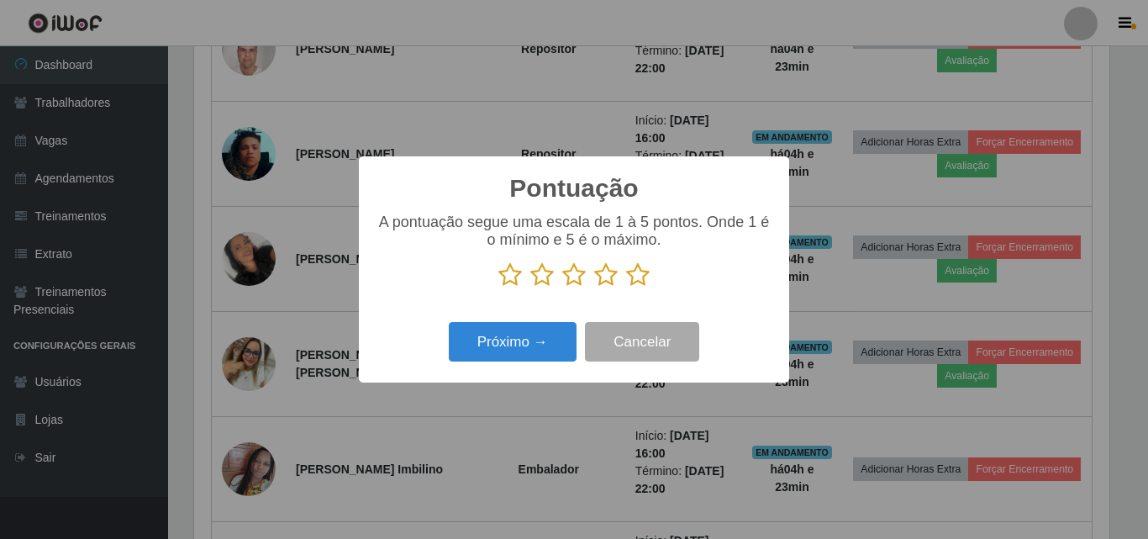
click at [607, 281] on icon at bounding box center [606, 274] width 24 height 25
click at [594, 287] on input "radio" at bounding box center [594, 287] width 0 height 0
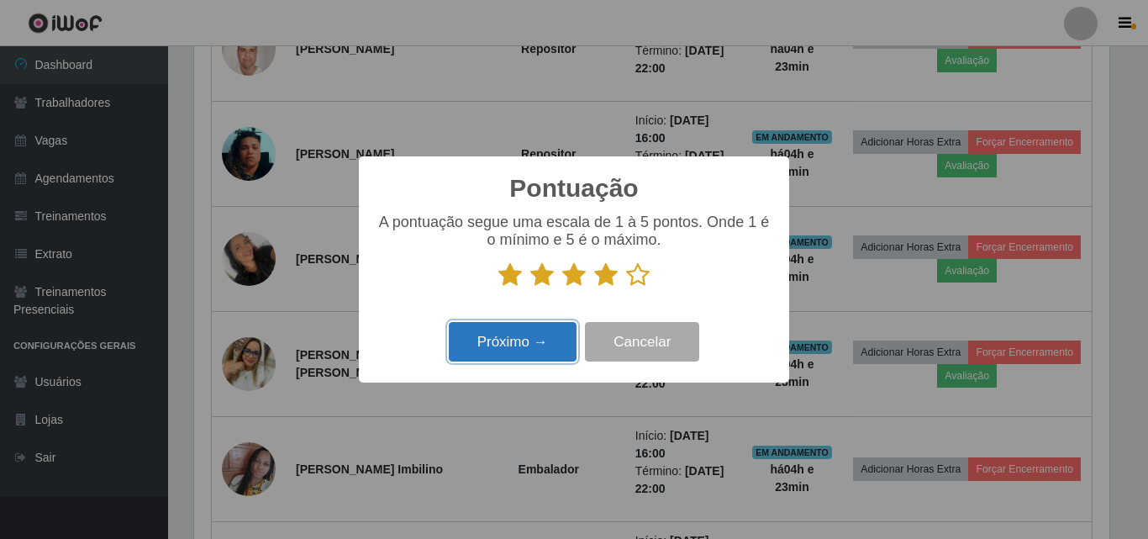
click at [541, 342] on button "Próximo →" at bounding box center [513, 341] width 128 height 39
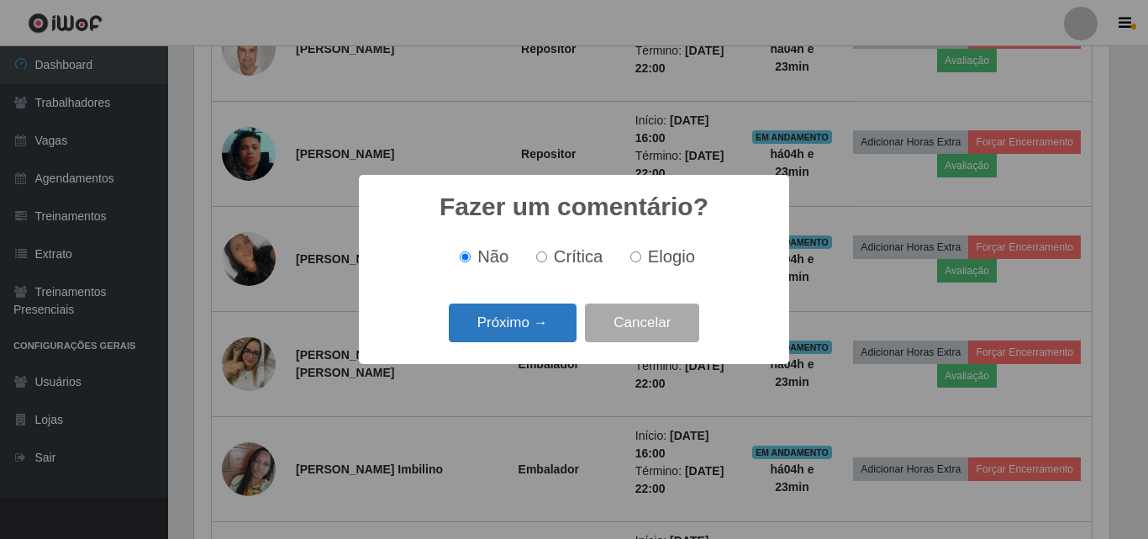
click at [493, 322] on button "Próximo →" at bounding box center [513, 322] width 128 height 39
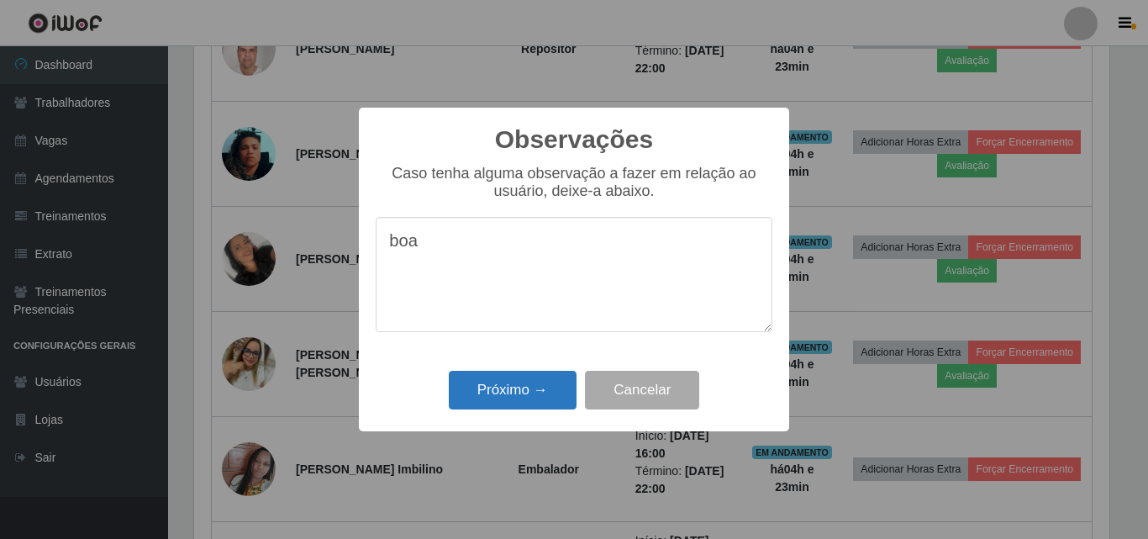
type textarea "boa"
click at [518, 393] on button "Próximo →" at bounding box center [513, 390] width 128 height 39
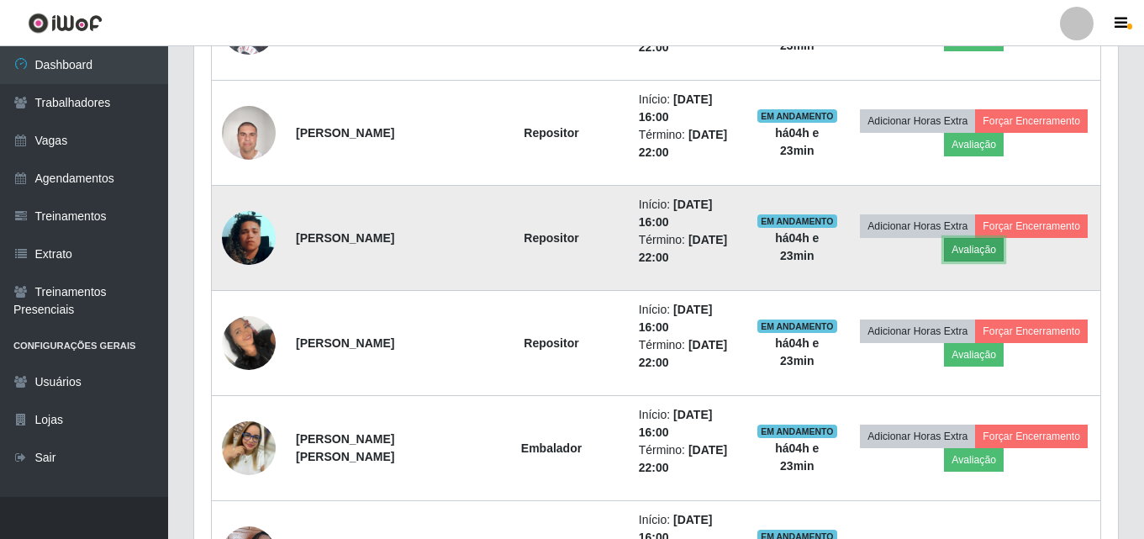
click at [975, 249] on button "Avaliação" at bounding box center [974, 250] width 60 height 24
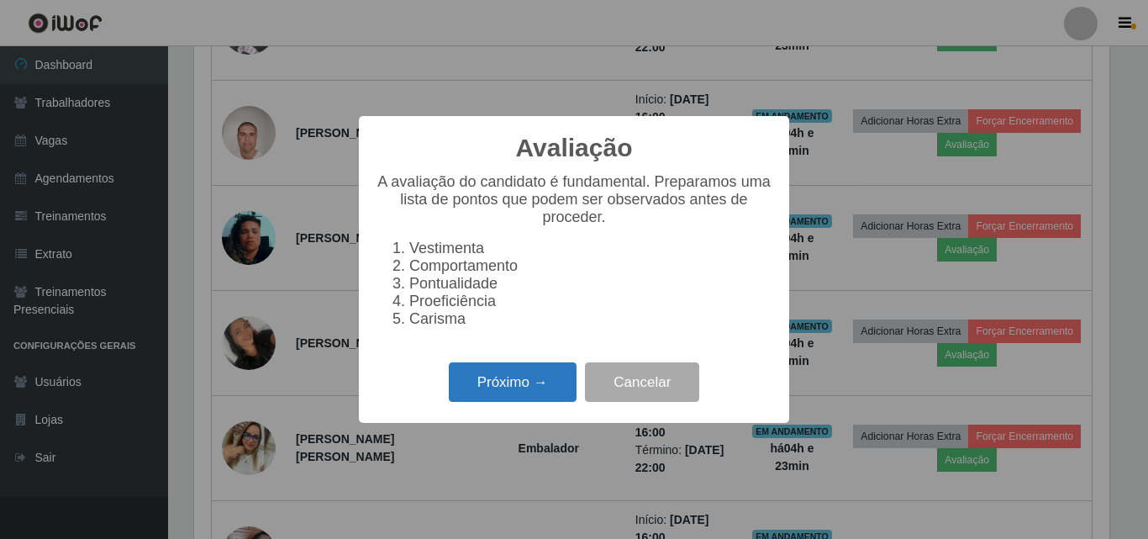
click at [527, 389] on button "Próximo →" at bounding box center [513, 381] width 128 height 39
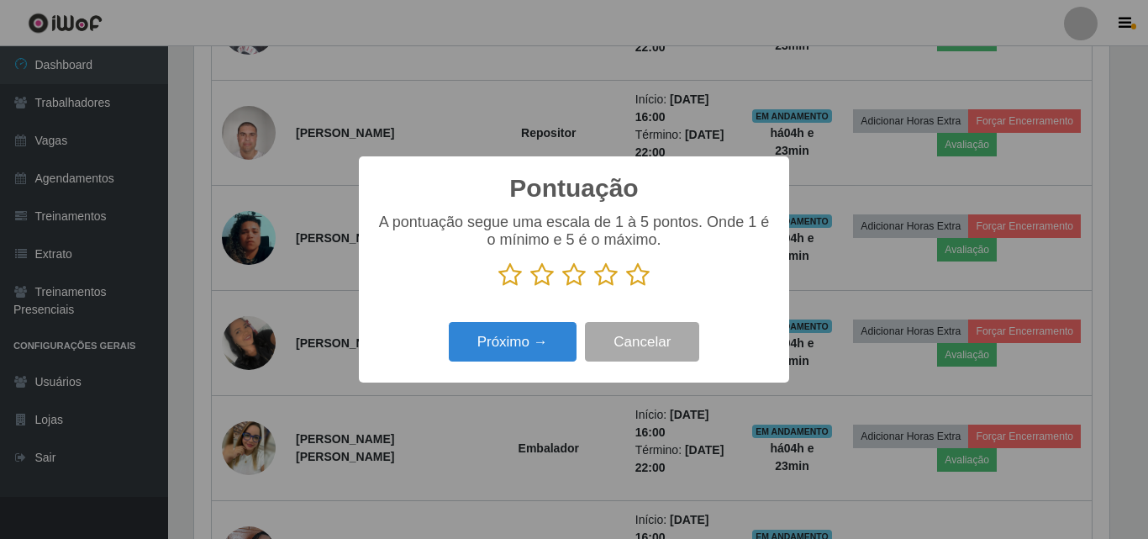
click at [602, 277] on icon at bounding box center [606, 274] width 24 height 25
click at [594, 287] on input "radio" at bounding box center [594, 287] width 0 height 0
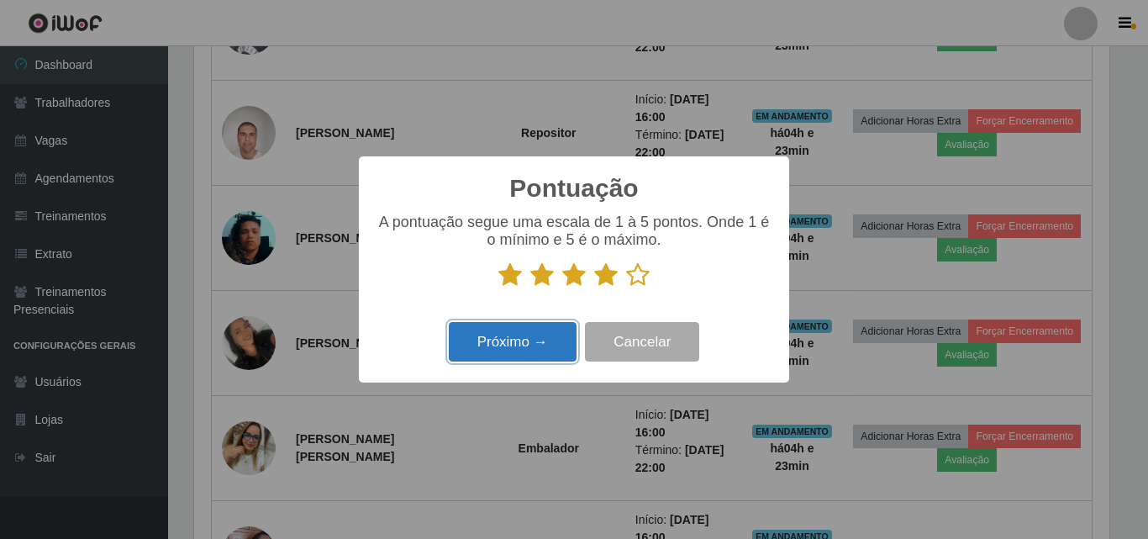
click at [515, 345] on button "Próximo →" at bounding box center [513, 341] width 128 height 39
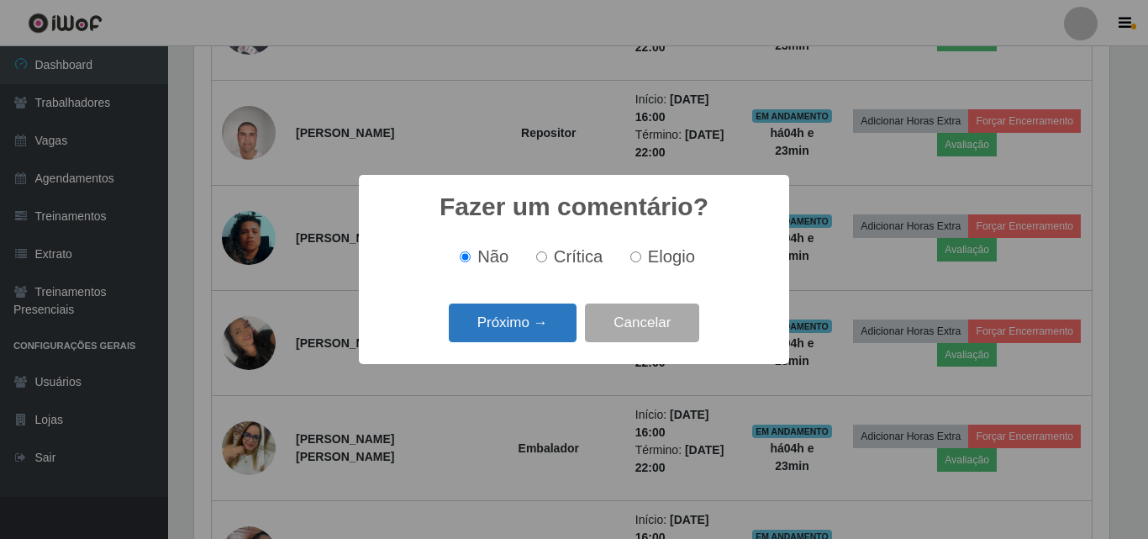
click at [503, 317] on button "Próximo →" at bounding box center [513, 322] width 128 height 39
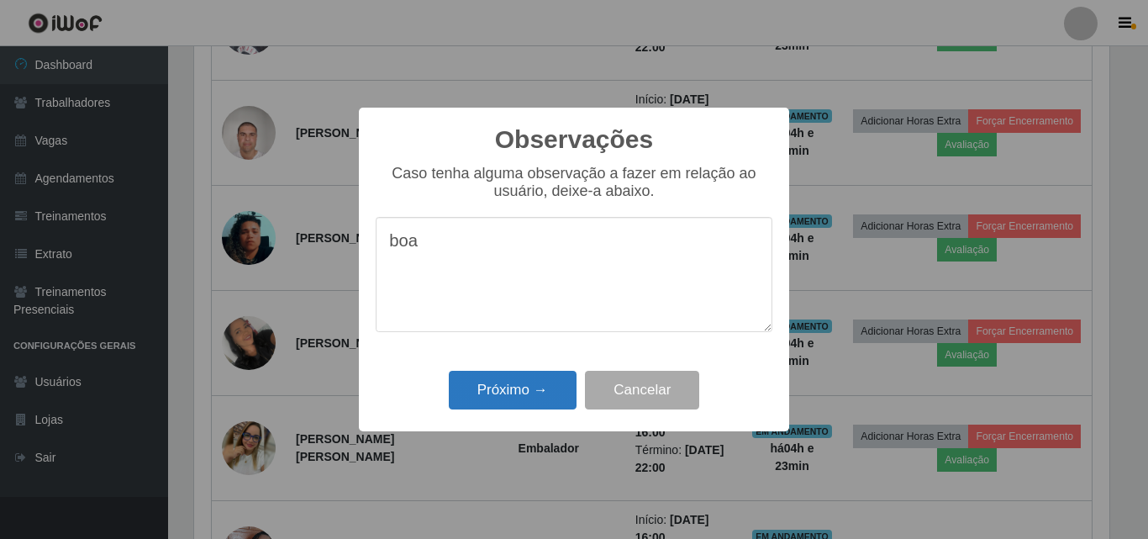
type textarea "boa"
click at [525, 388] on button "Próximo →" at bounding box center [513, 390] width 128 height 39
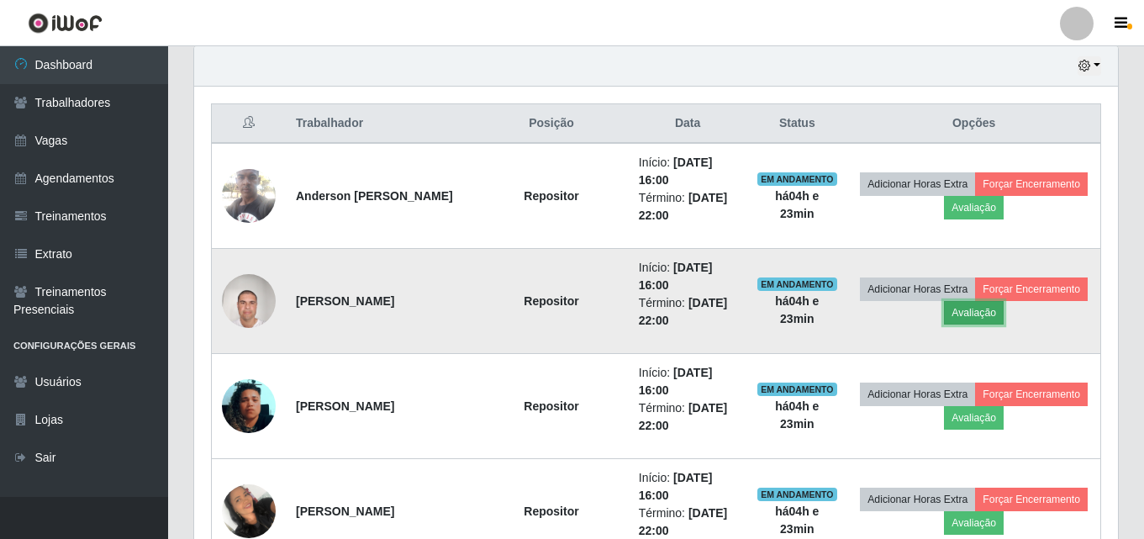
click at [975, 316] on button "Avaliação" at bounding box center [974, 313] width 60 height 24
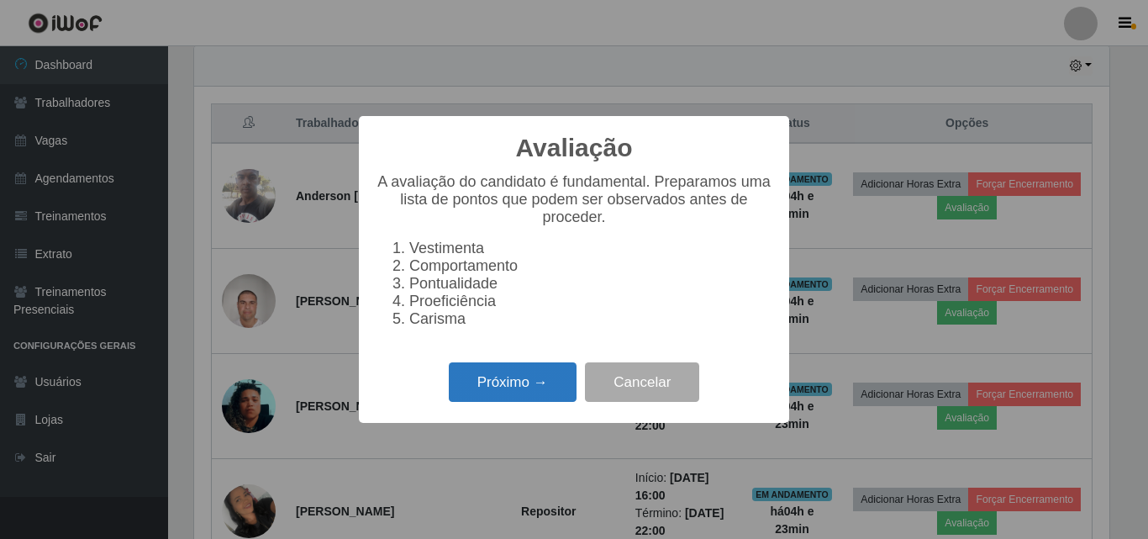
click at [508, 392] on button "Próximo →" at bounding box center [513, 381] width 128 height 39
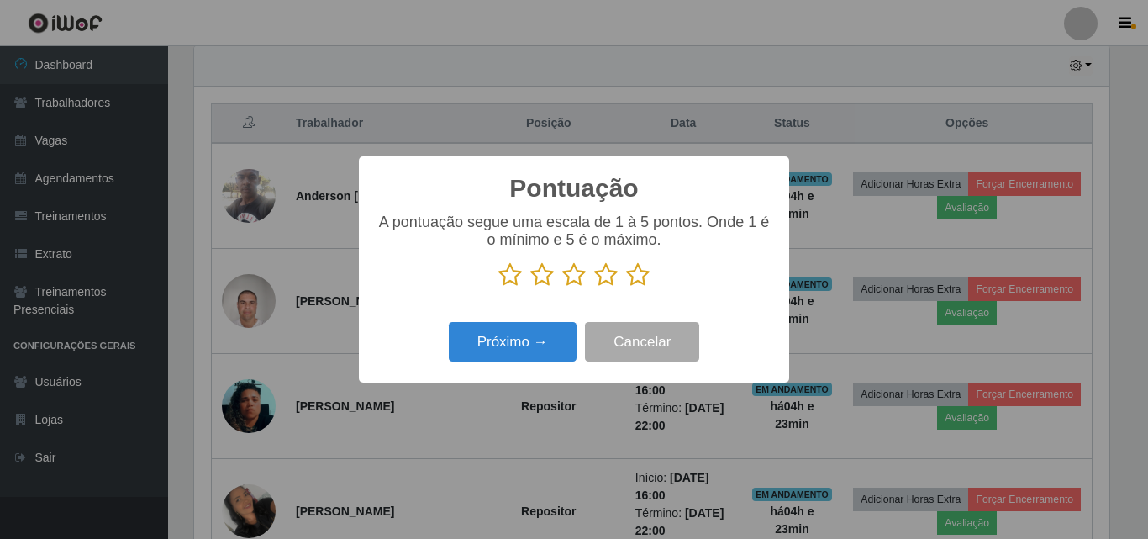
drag, startPoint x: 609, startPoint y: 278, endPoint x: 539, endPoint y: 333, distance: 88.6
click at [608, 280] on icon at bounding box center [606, 274] width 24 height 25
click at [594, 287] on input "radio" at bounding box center [594, 287] width 0 height 0
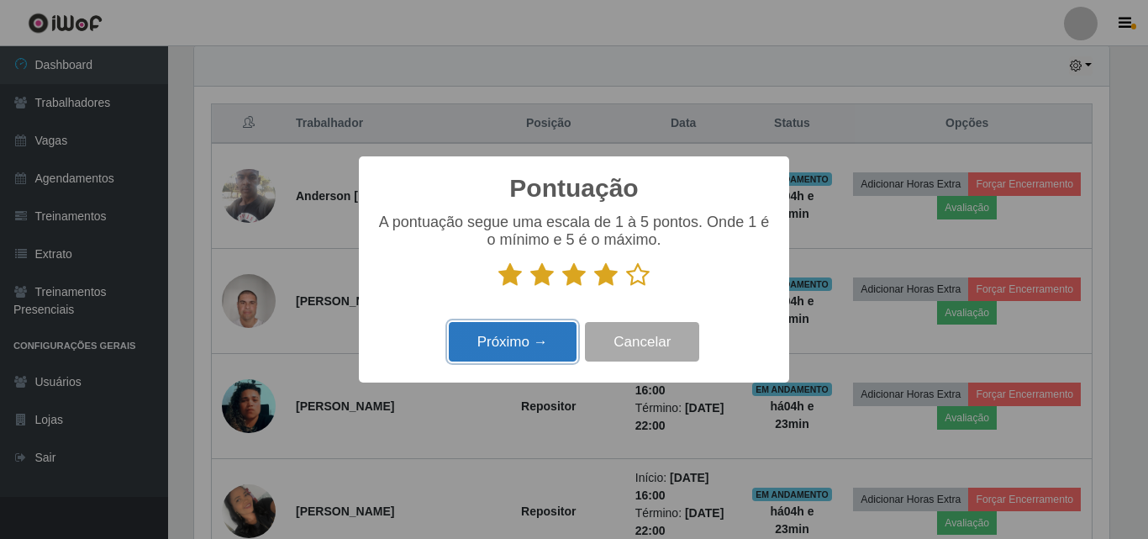
click at [531, 338] on button "Próximo →" at bounding box center [513, 341] width 128 height 39
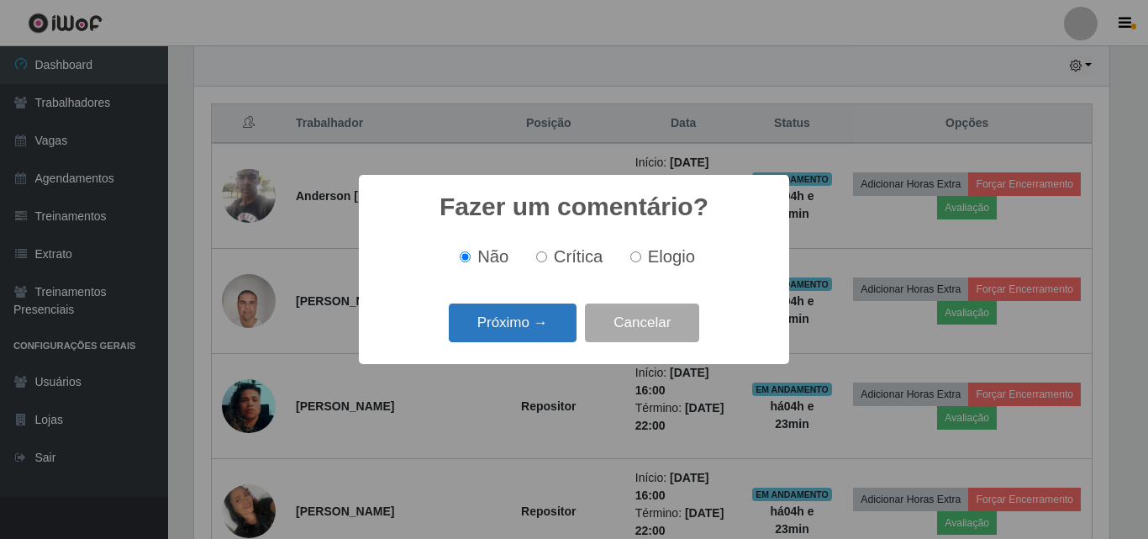
click at [520, 332] on button "Próximo →" at bounding box center [513, 322] width 128 height 39
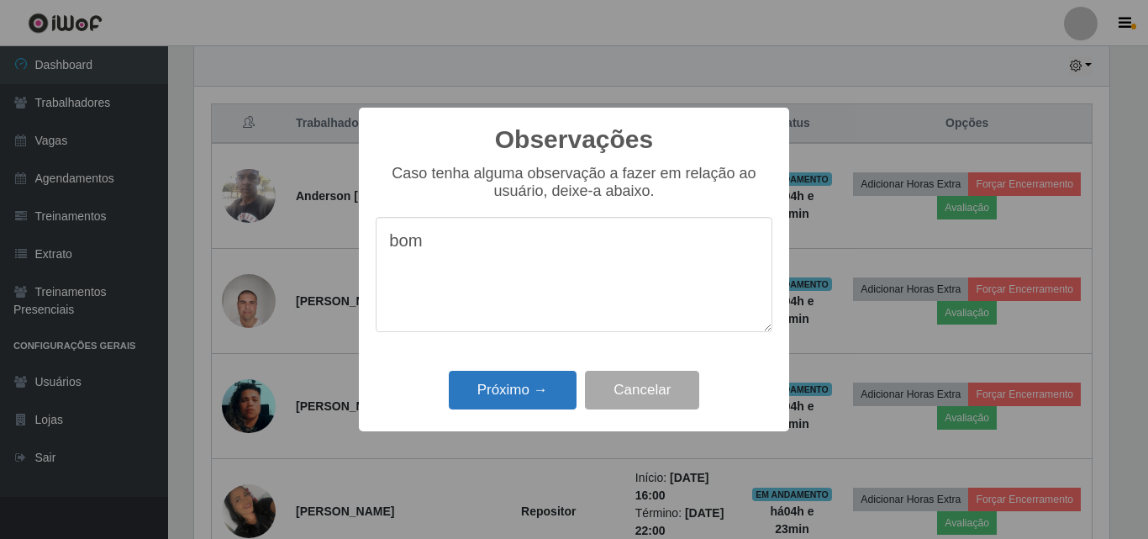
type textarea "bom"
click at [515, 395] on button "Próximo →" at bounding box center [513, 390] width 128 height 39
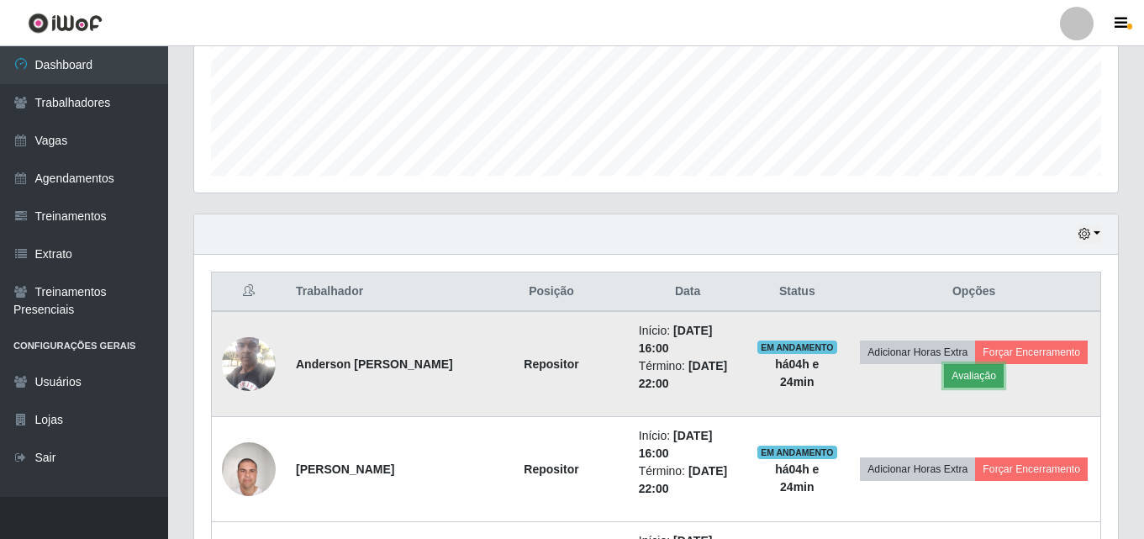
click at [966, 376] on button "Avaliação" at bounding box center [974, 376] width 60 height 24
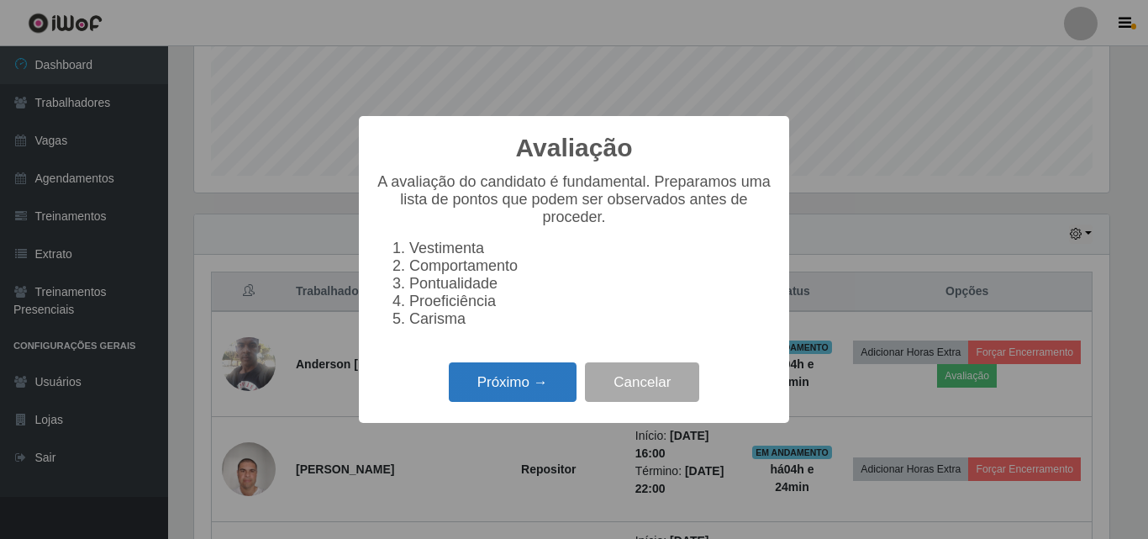
click at [523, 392] on button "Próximo →" at bounding box center [513, 381] width 128 height 39
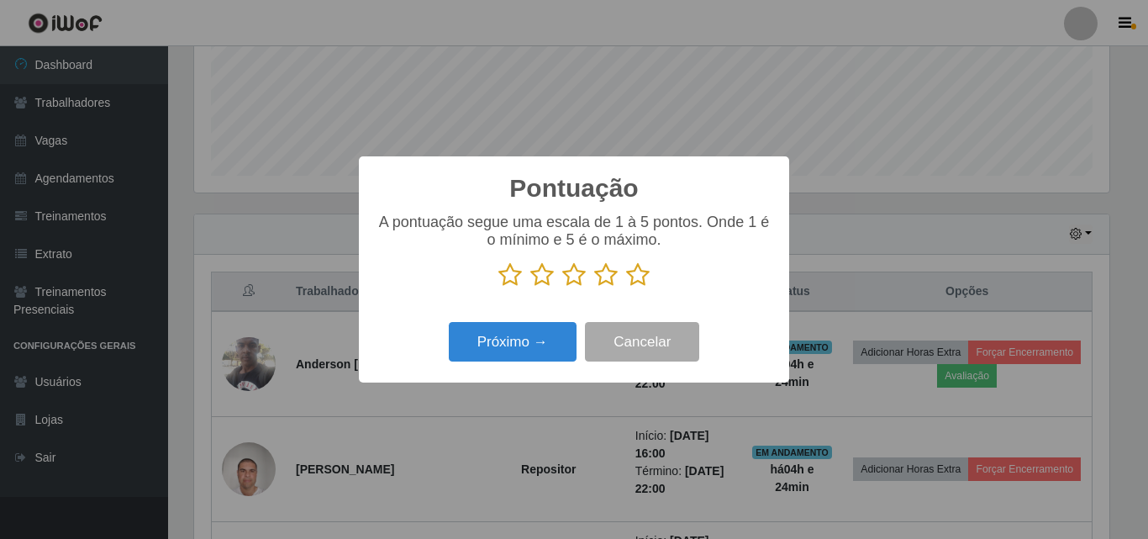
click at [602, 281] on icon at bounding box center [606, 274] width 24 height 25
click at [594, 287] on input "radio" at bounding box center [594, 287] width 0 height 0
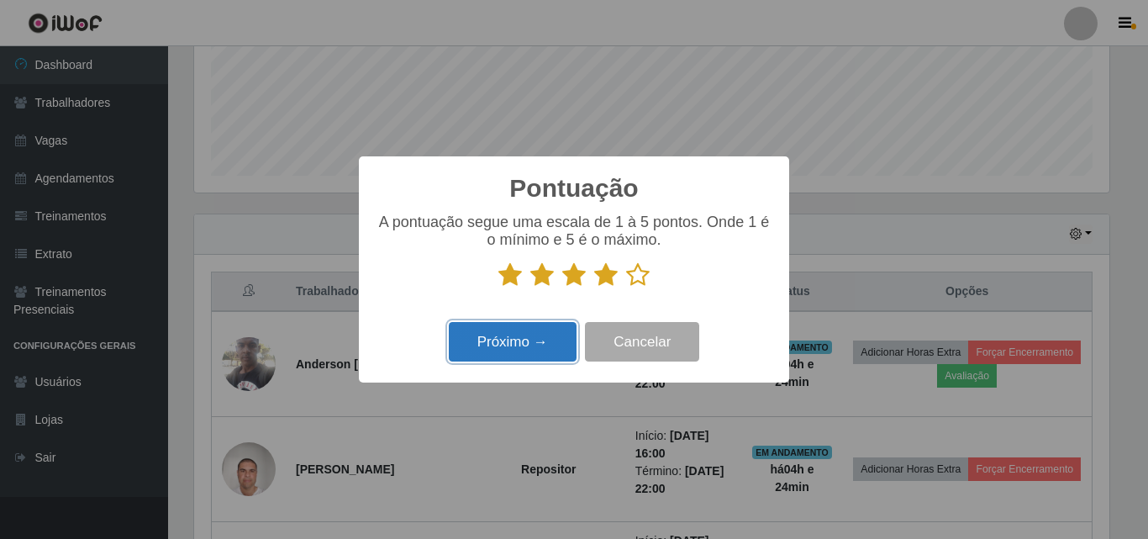
click at [523, 332] on button "Próximo →" at bounding box center [513, 341] width 128 height 39
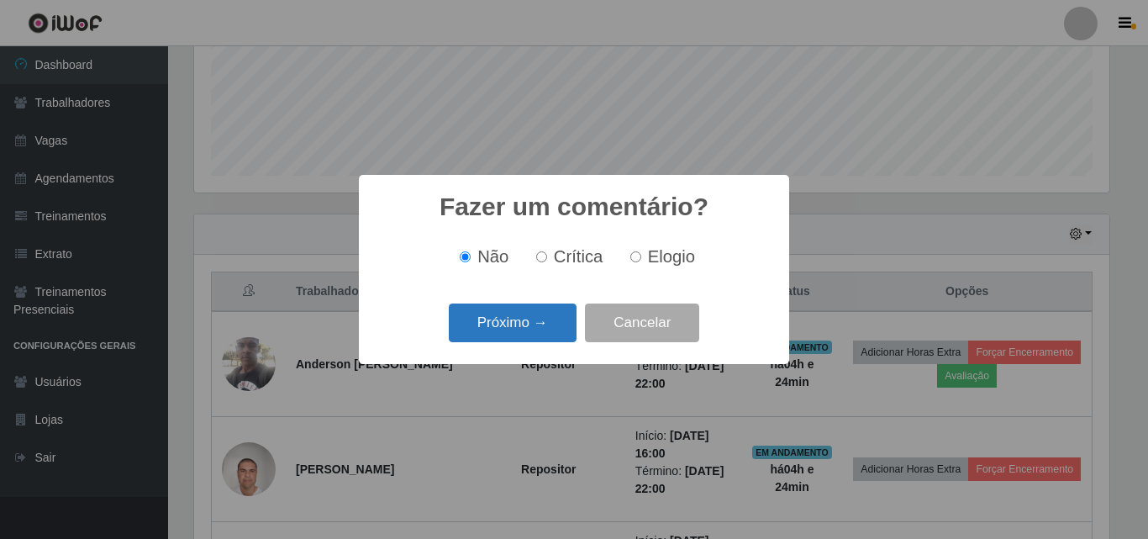
click at [510, 315] on button "Próximo →" at bounding box center [513, 322] width 128 height 39
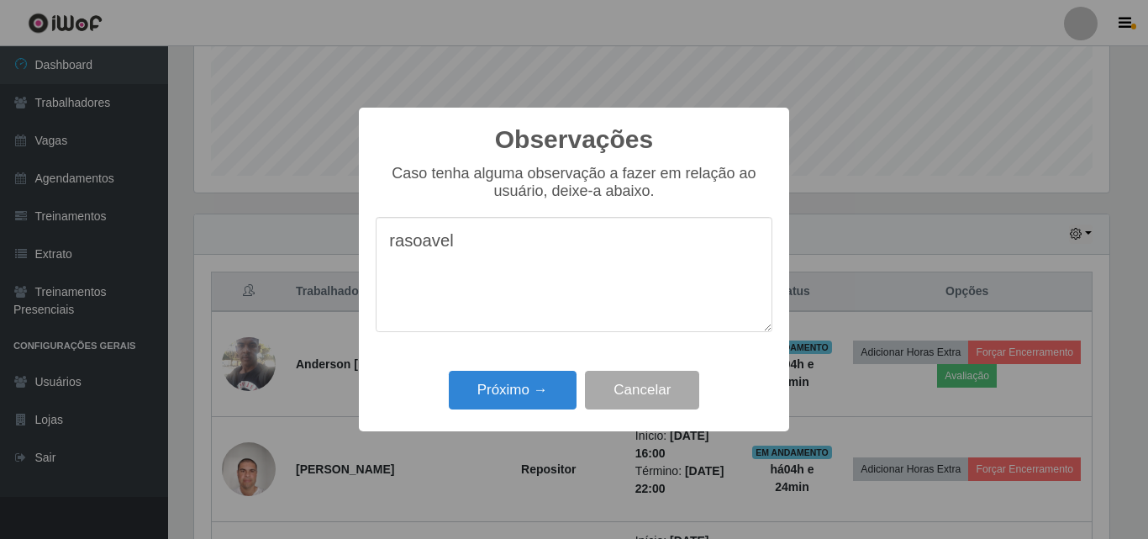
click at [430, 252] on textarea "rasoavel" at bounding box center [574, 274] width 397 height 115
type textarea "razoável"
click at [497, 393] on button "Próximo →" at bounding box center [513, 390] width 128 height 39
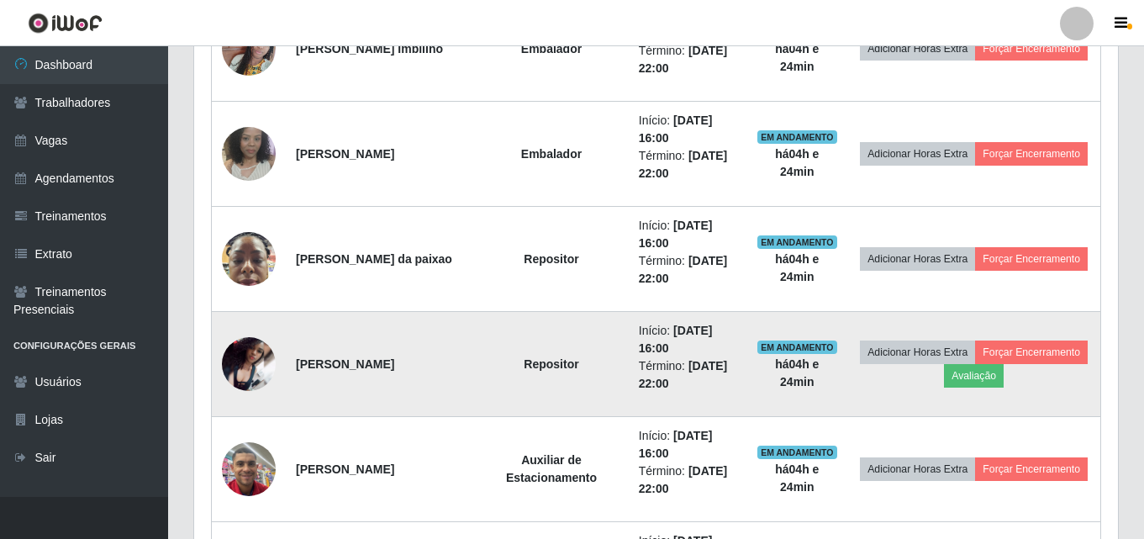
click at [249, 354] on img at bounding box center [249, 364] width 54 height 54
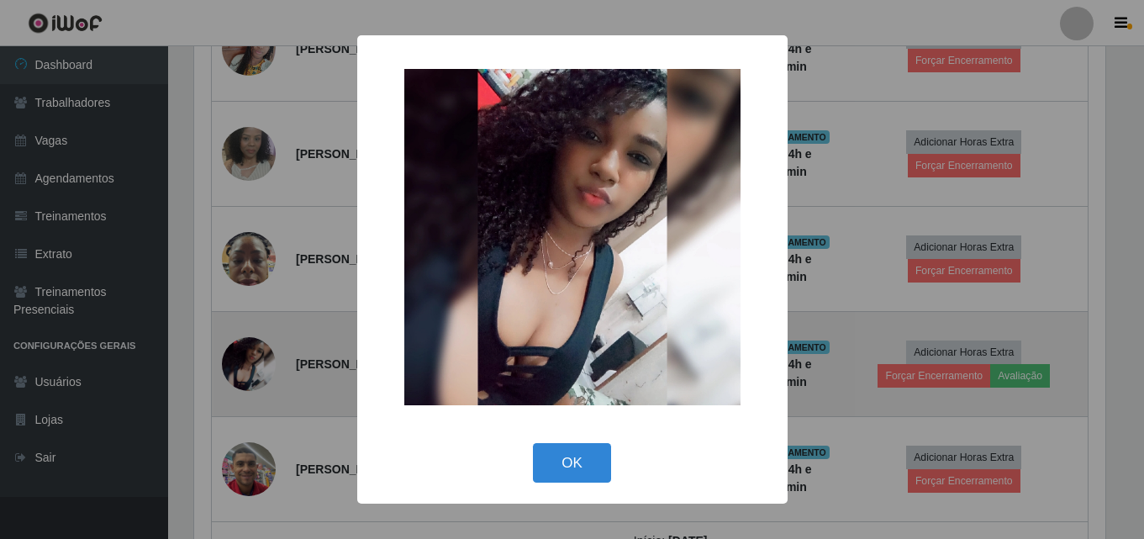
scroll to position [349, 915]
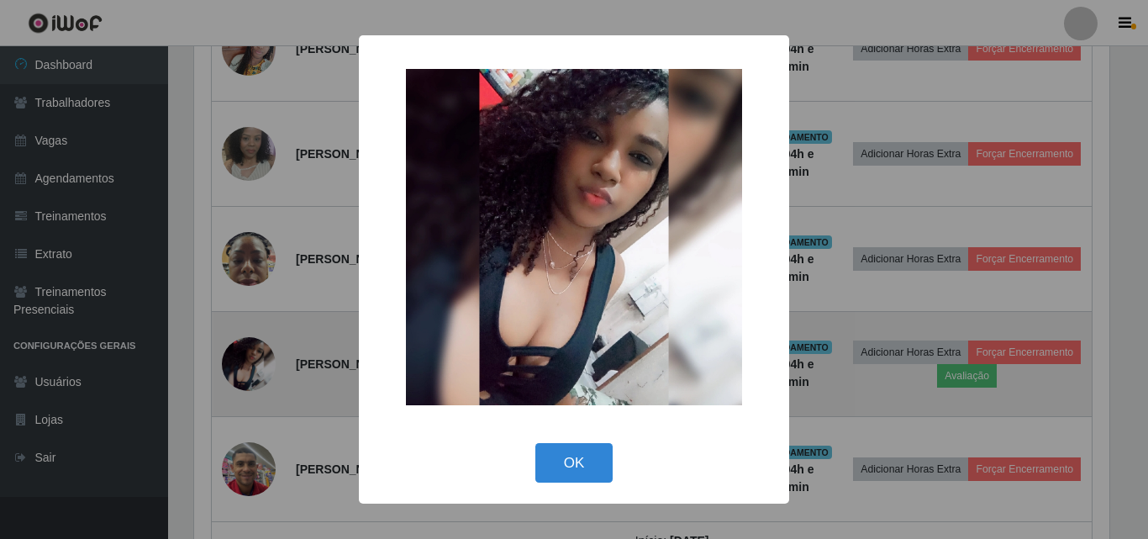
click at [249, 354] on div "× OK Cancel" at bounding box center [574, 269] width 1148 height 539
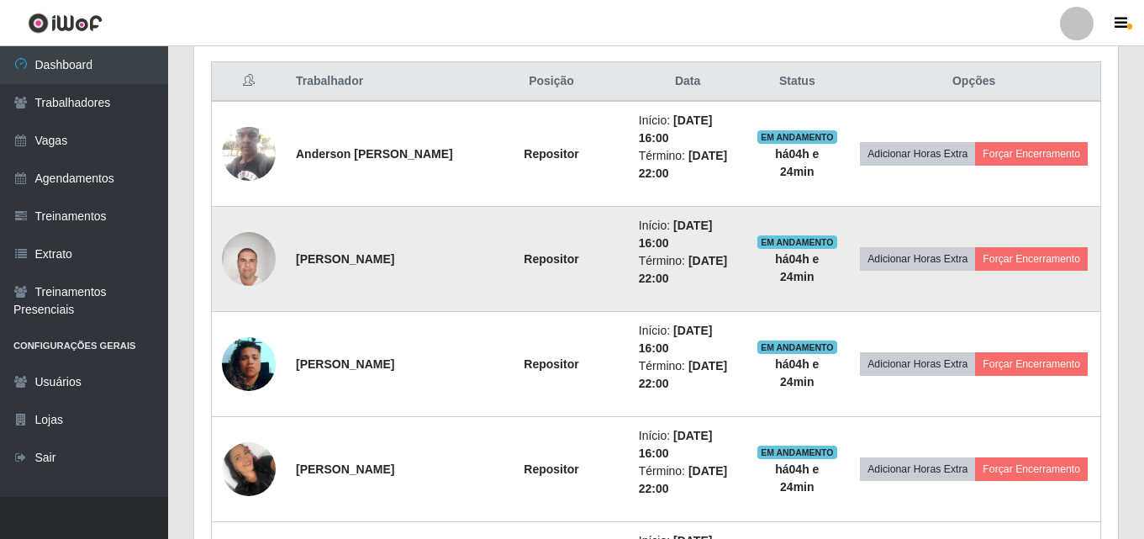
scroll to position [761, 0]
